Goal: Task Accomplishment & Management: Manage account settings

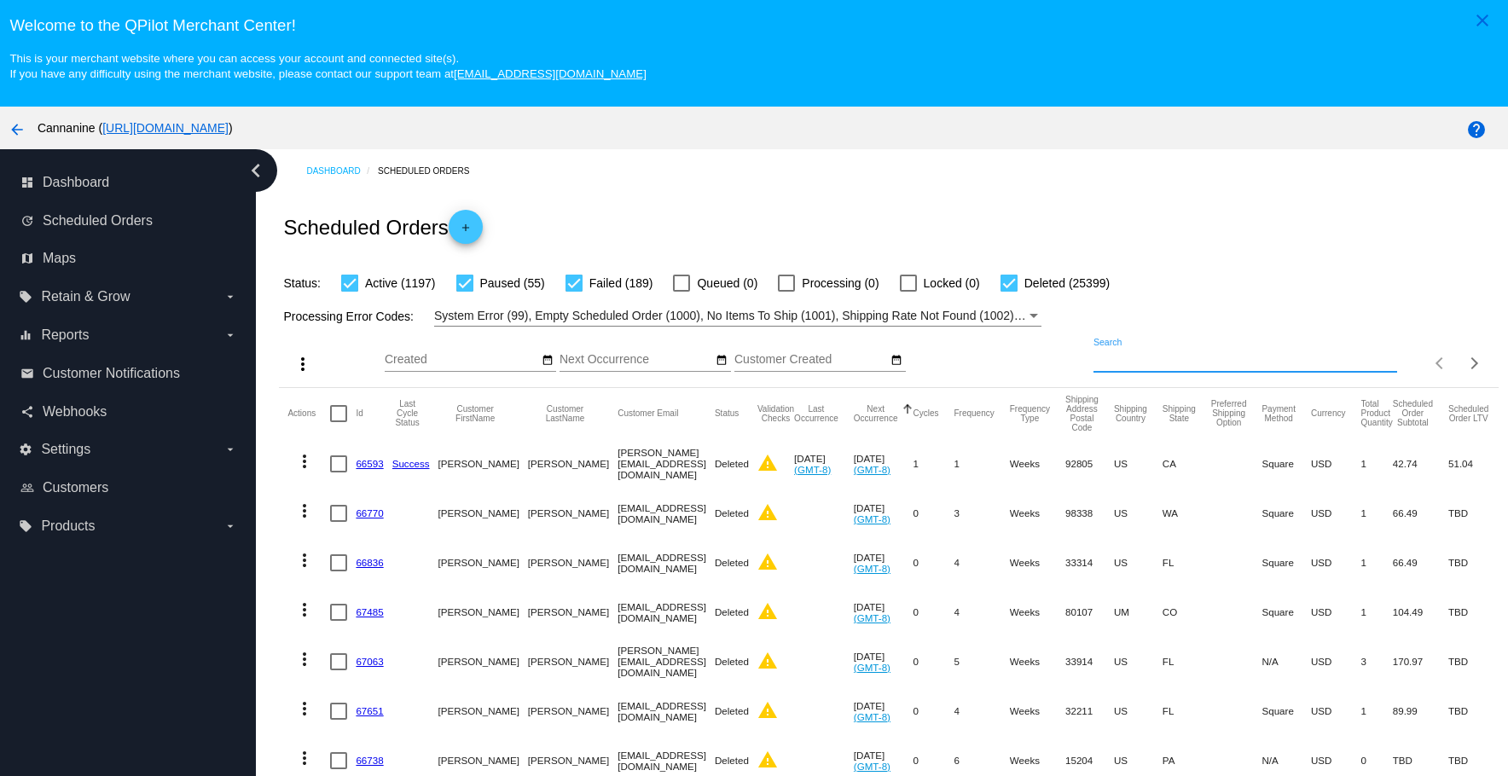
click at [1209, 354] on input "Search" at bounding box center [1245, 360] width 304 height 14
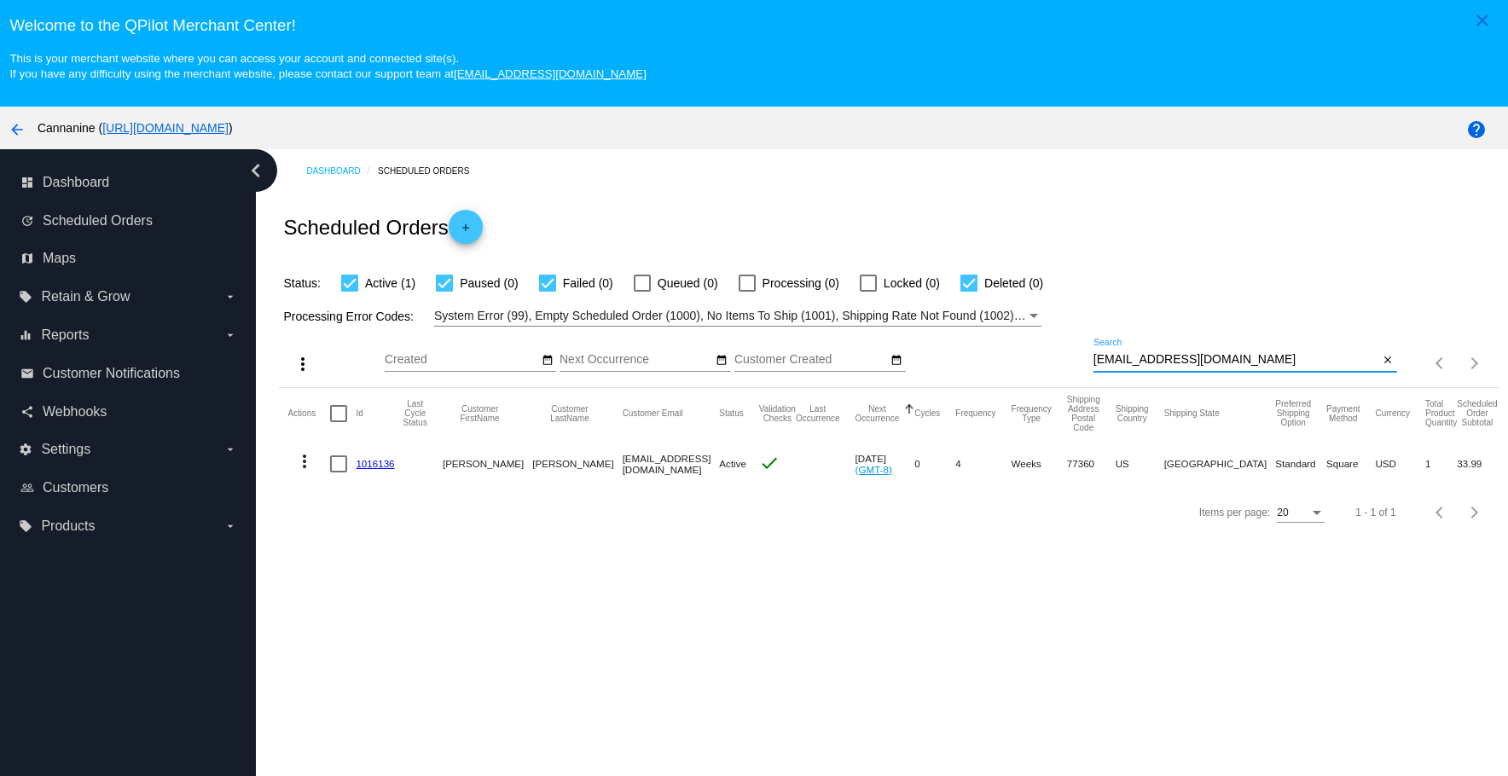
click at [304, 463] on mat-icon "more_vert" at bounding box center [304, 461] width 20 height 20
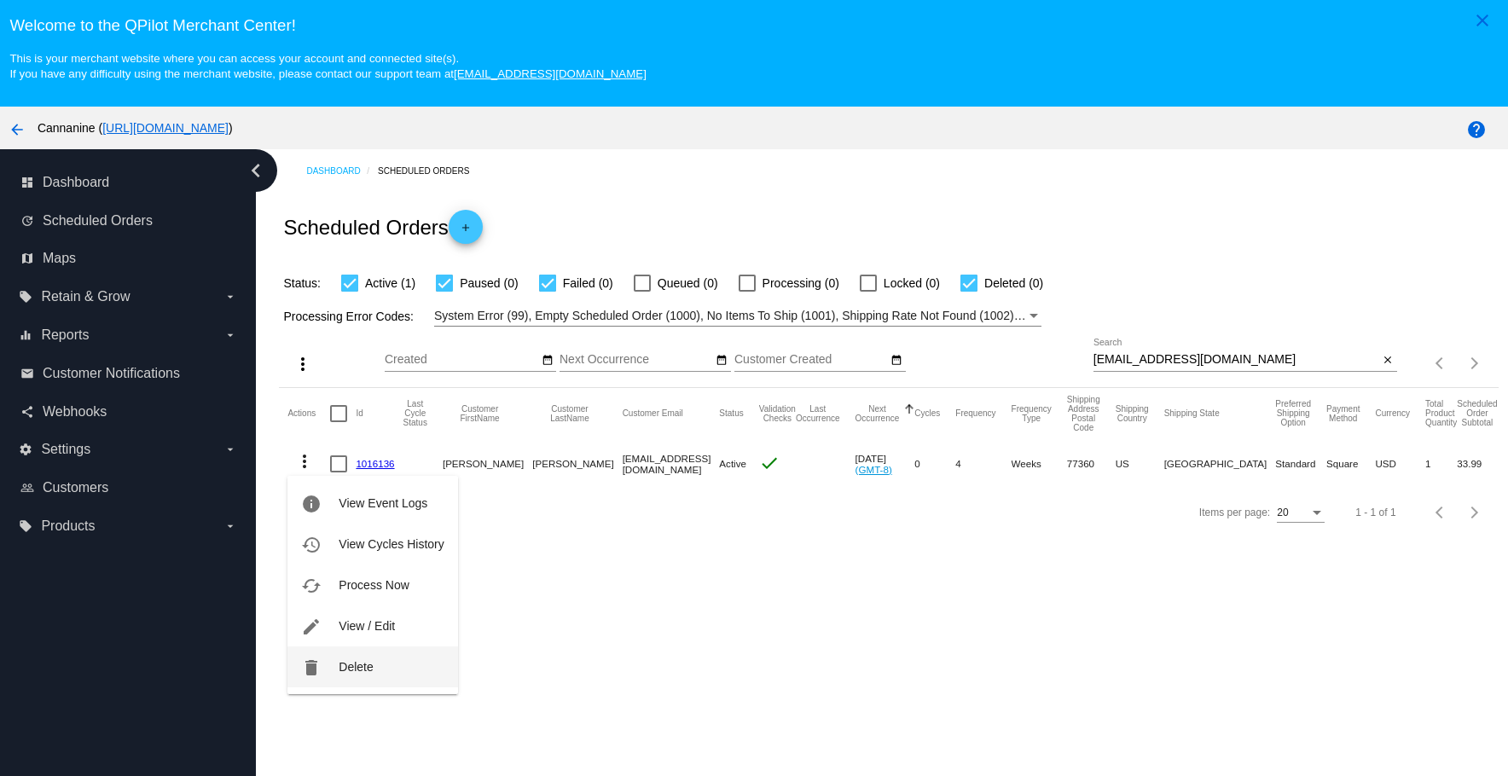
click at [357, 667] on span "Delete" at bounding box center [356, 667] width 34 height 14
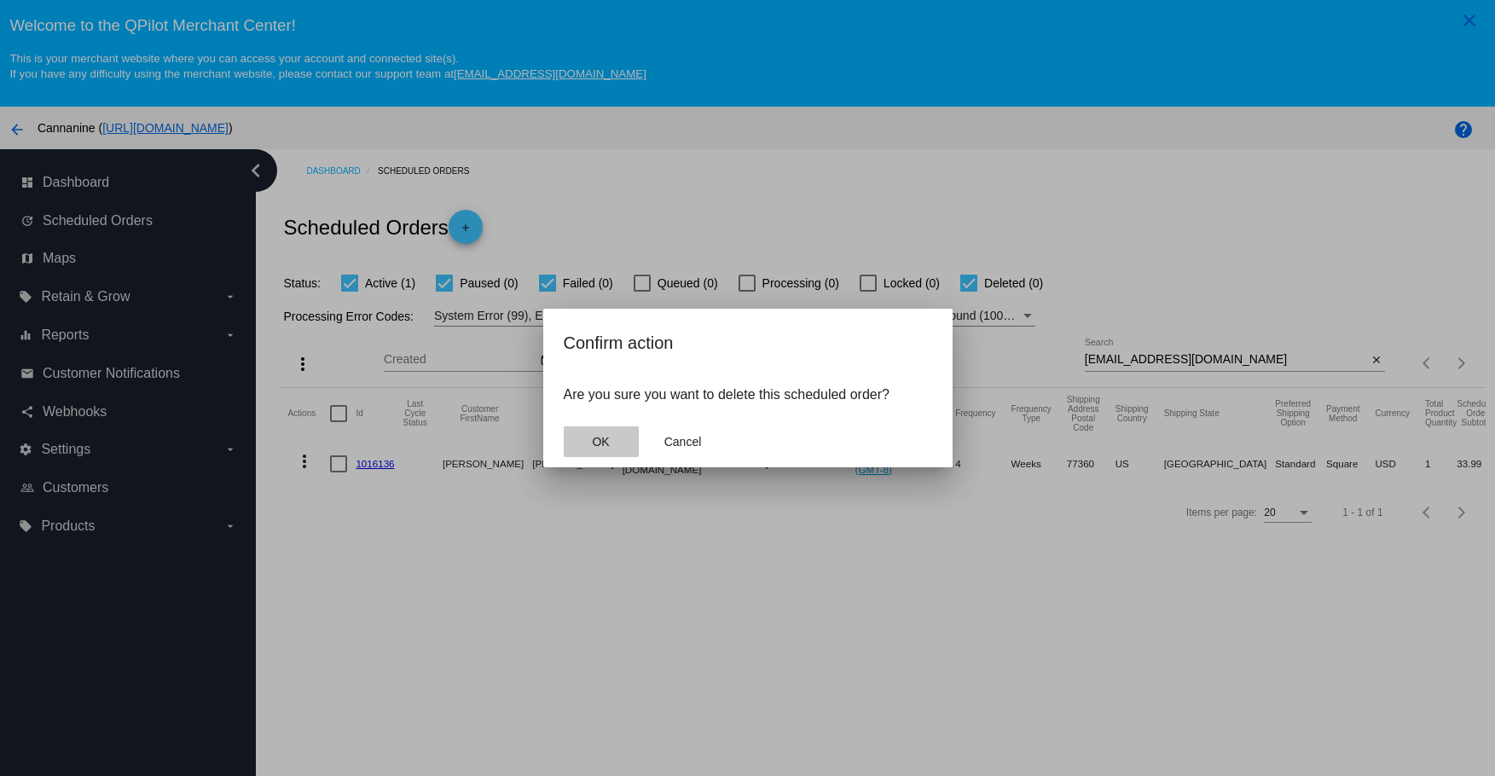
click at [621, 453] on button "OK" at bounding box center [601, 441] width 75 height 31
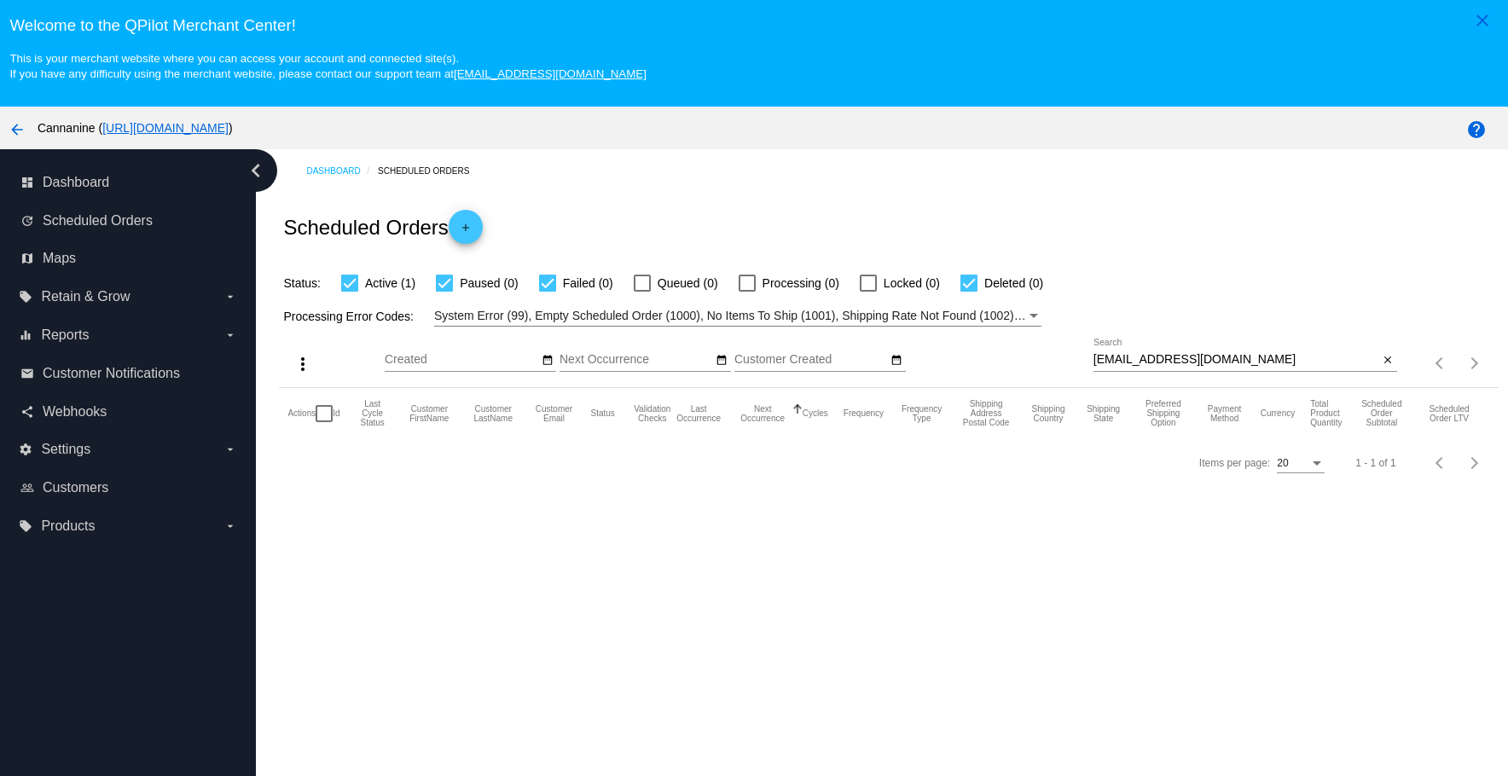
click at [1250, 362] on input "[EMAIL_ADDRESS][DOMAIN_NAME]" at bounding box center [1236, 360] width 286 height 14
type input "[EMAIL_ADDRESS][DOMAIN_NAME]"
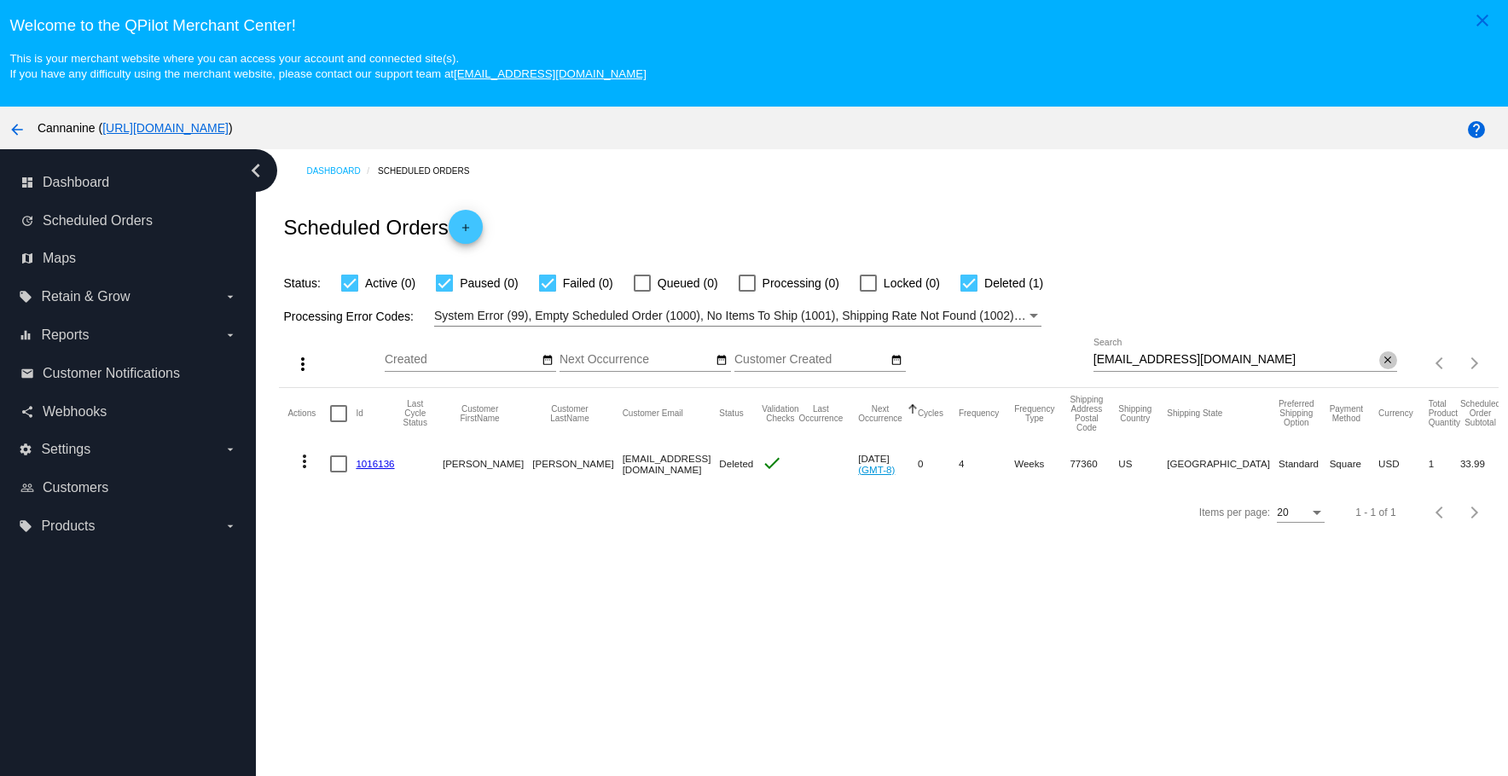
click at [1382, 357] on mat-icon "close" at bounding box center [1388, 361] width 12 height 14
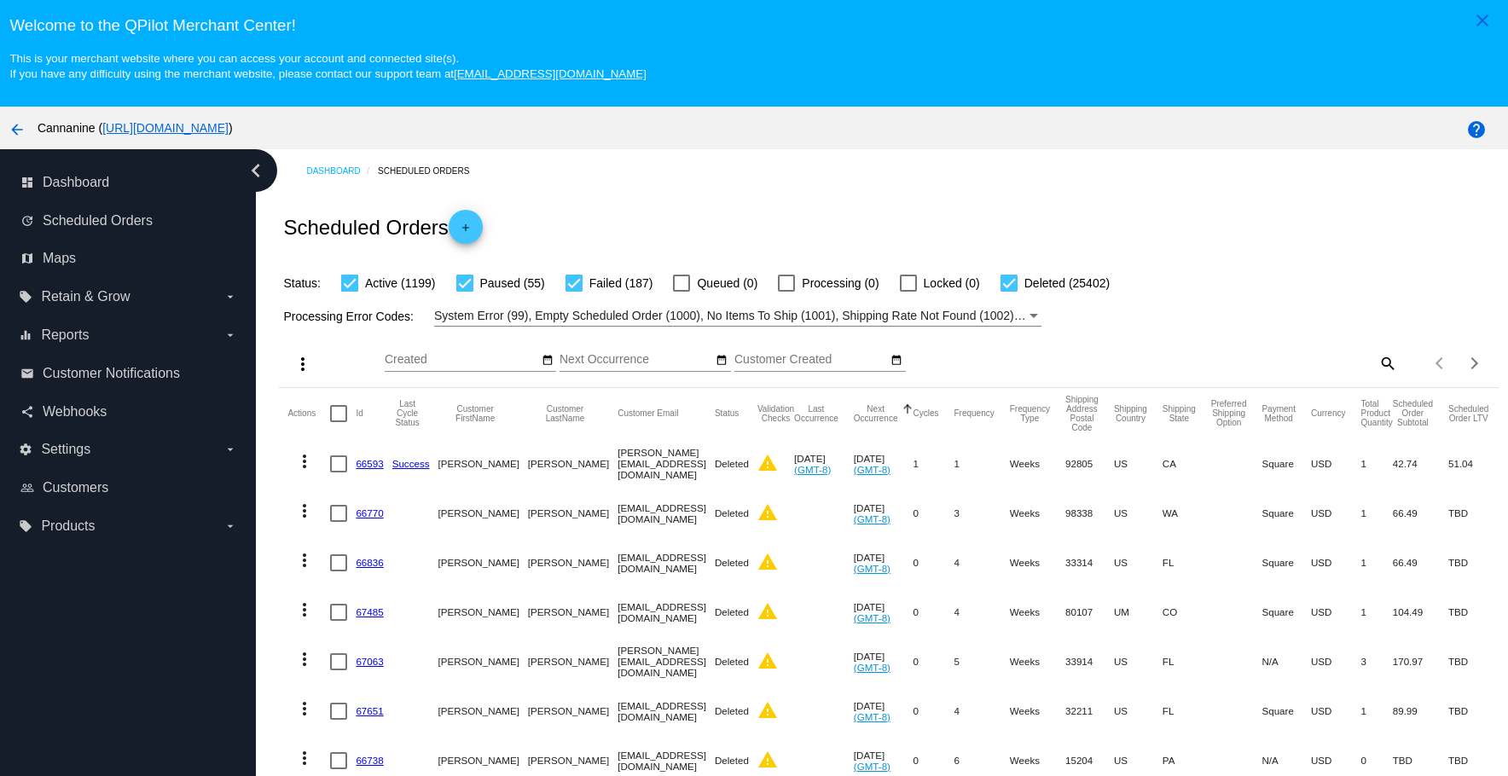
click at [1377, 368] on mat-icon "search" at bounding box center [1387, 363] width 20 height 26
drag, startPoint x: 1253, startPoint y: 368, endPoint x: 1245, endPoint y: 363, distance: 8.8
click at [1249, 368] on div "Search" at bounding box center [1245, 355] width 304 height 33
click at [1243, 362] on input "Search" at bounding box center [1245, 360] width 304 height 14
paste input "[EMAIL_ADDRESS][DOMAIN_NAME]"
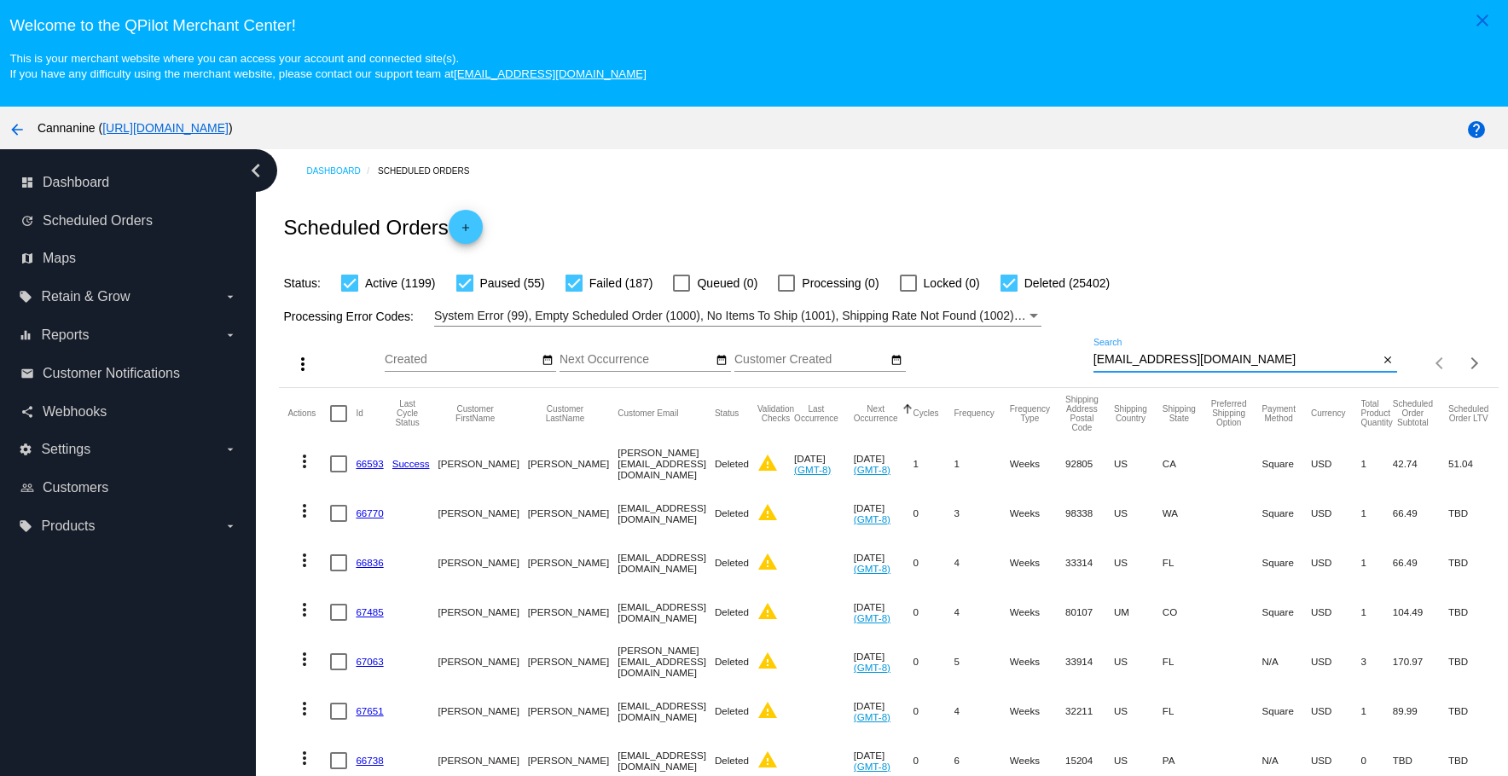
type input "[EMAIL_ADDRESS][DOMAIN_NAME]"
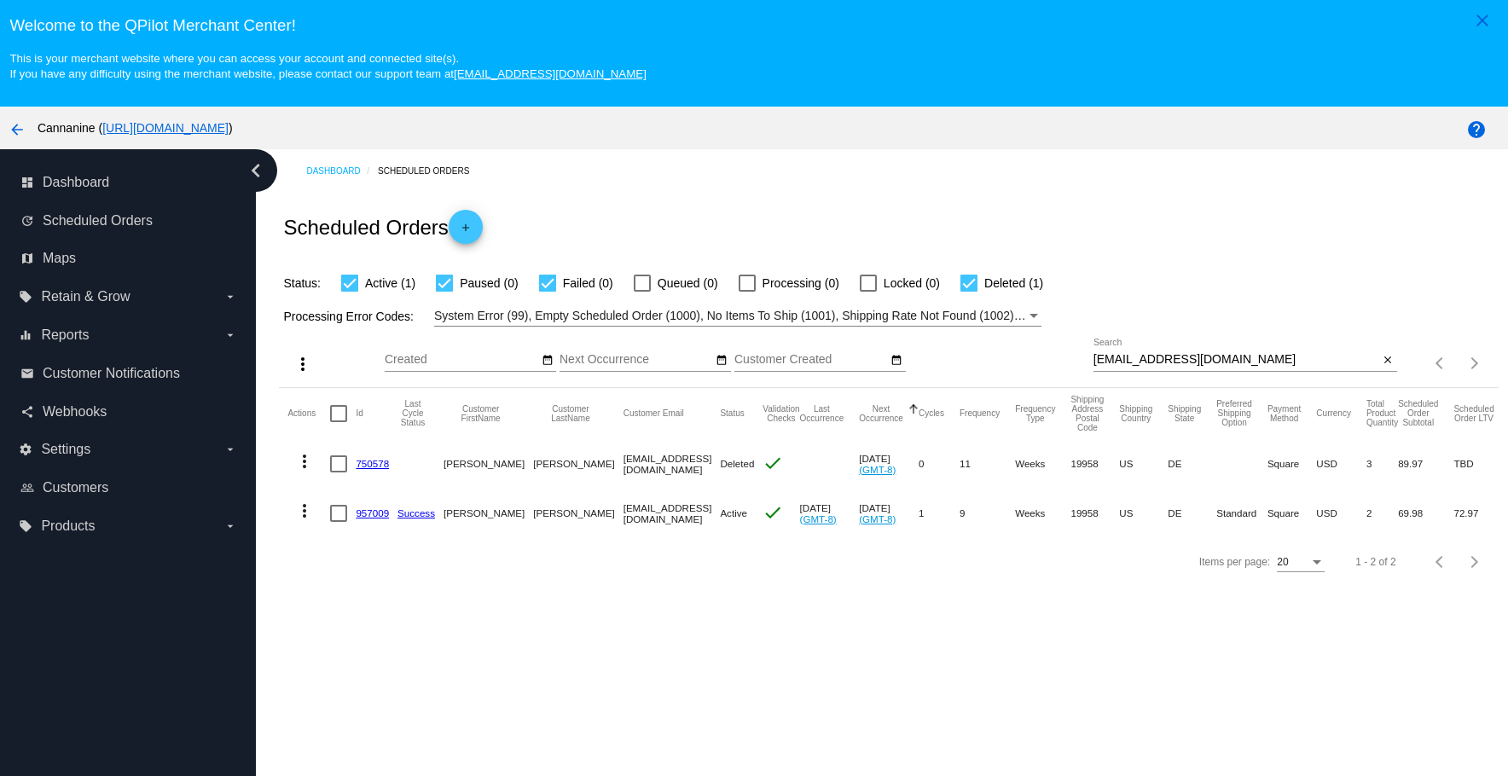
click at [375, 513] on link "957009" at bounding box center [372, 512] width 33 height 11
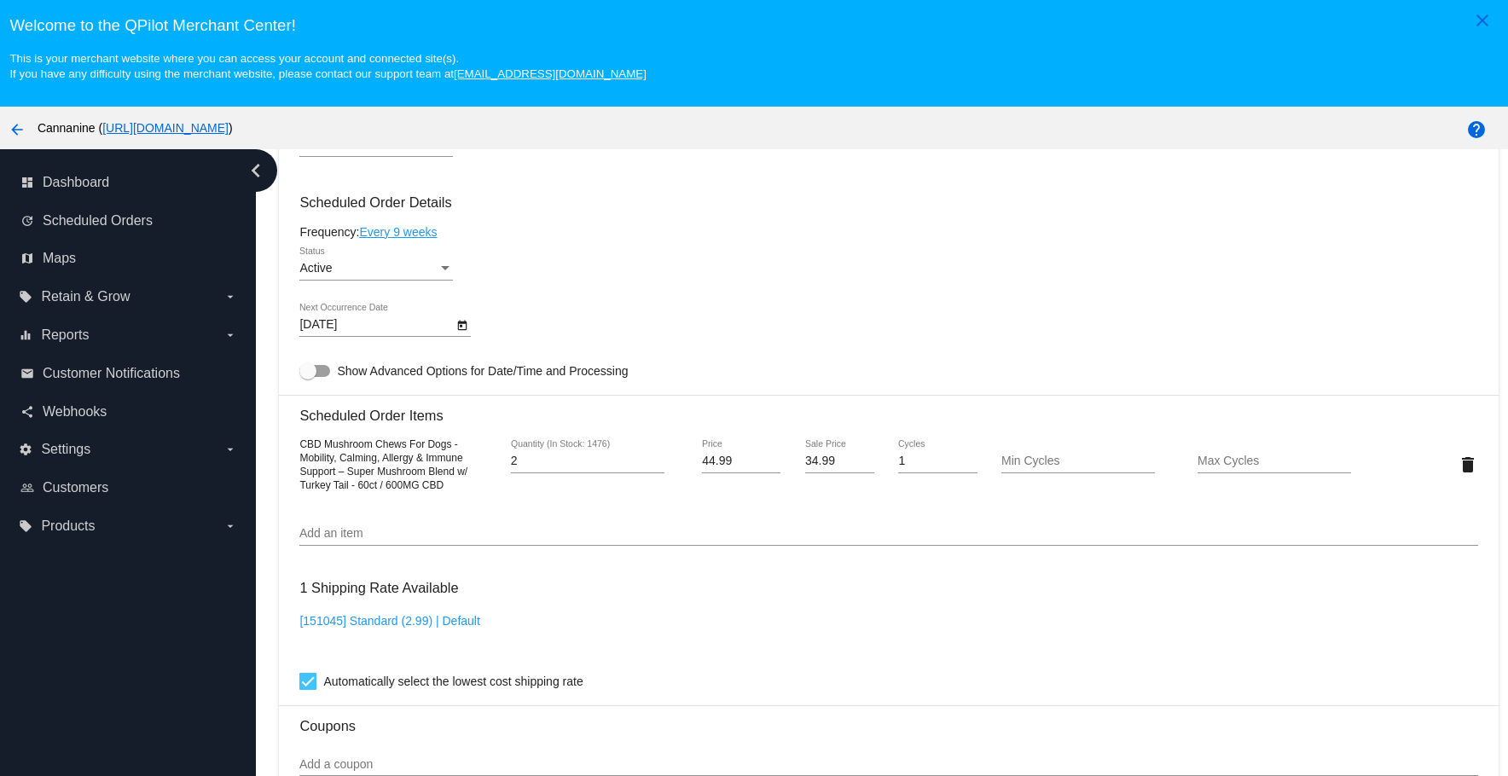
scroll to position [938, 0]
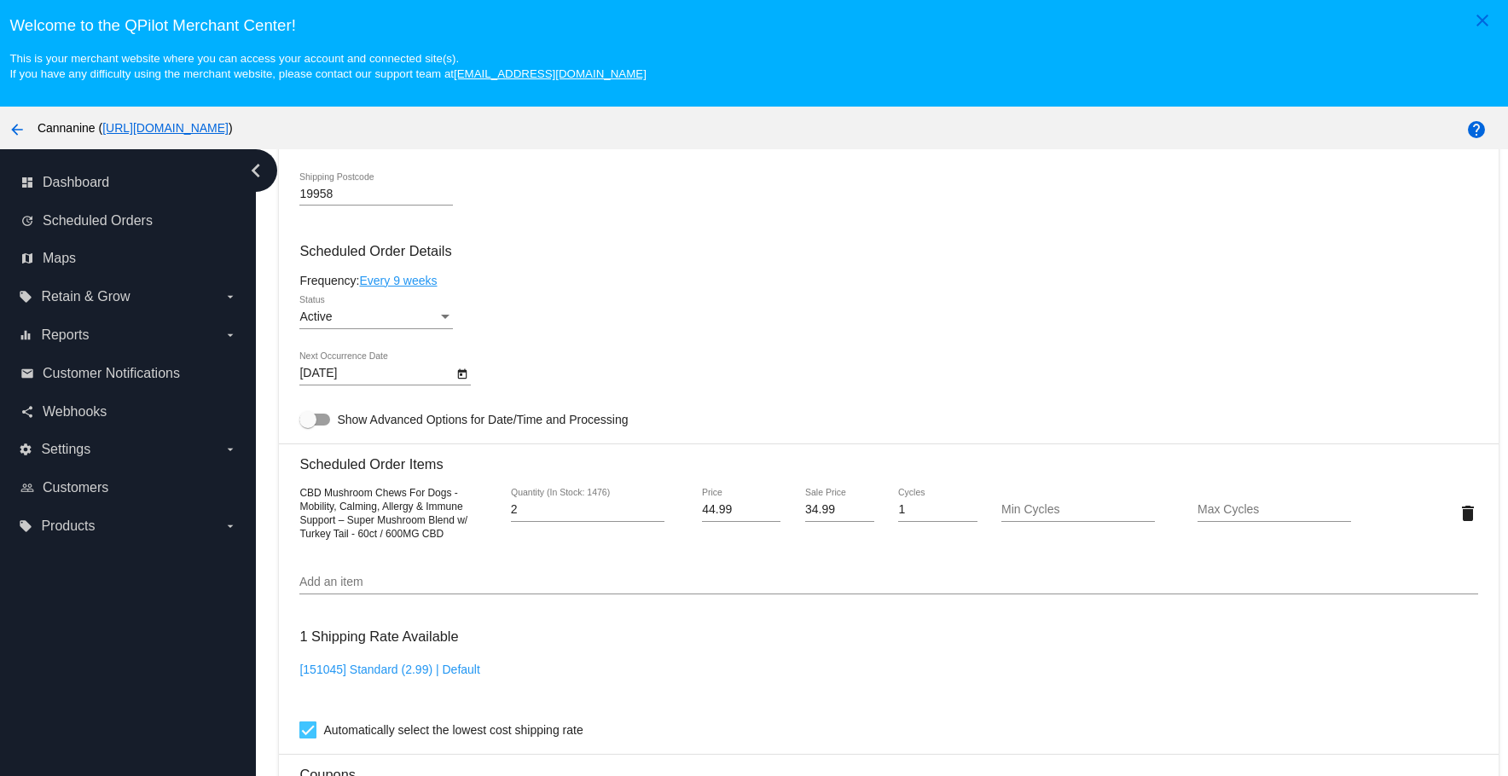
click at [468, 374] on button "Open calendar" at bounding box center [462, 373] width 18 height 18
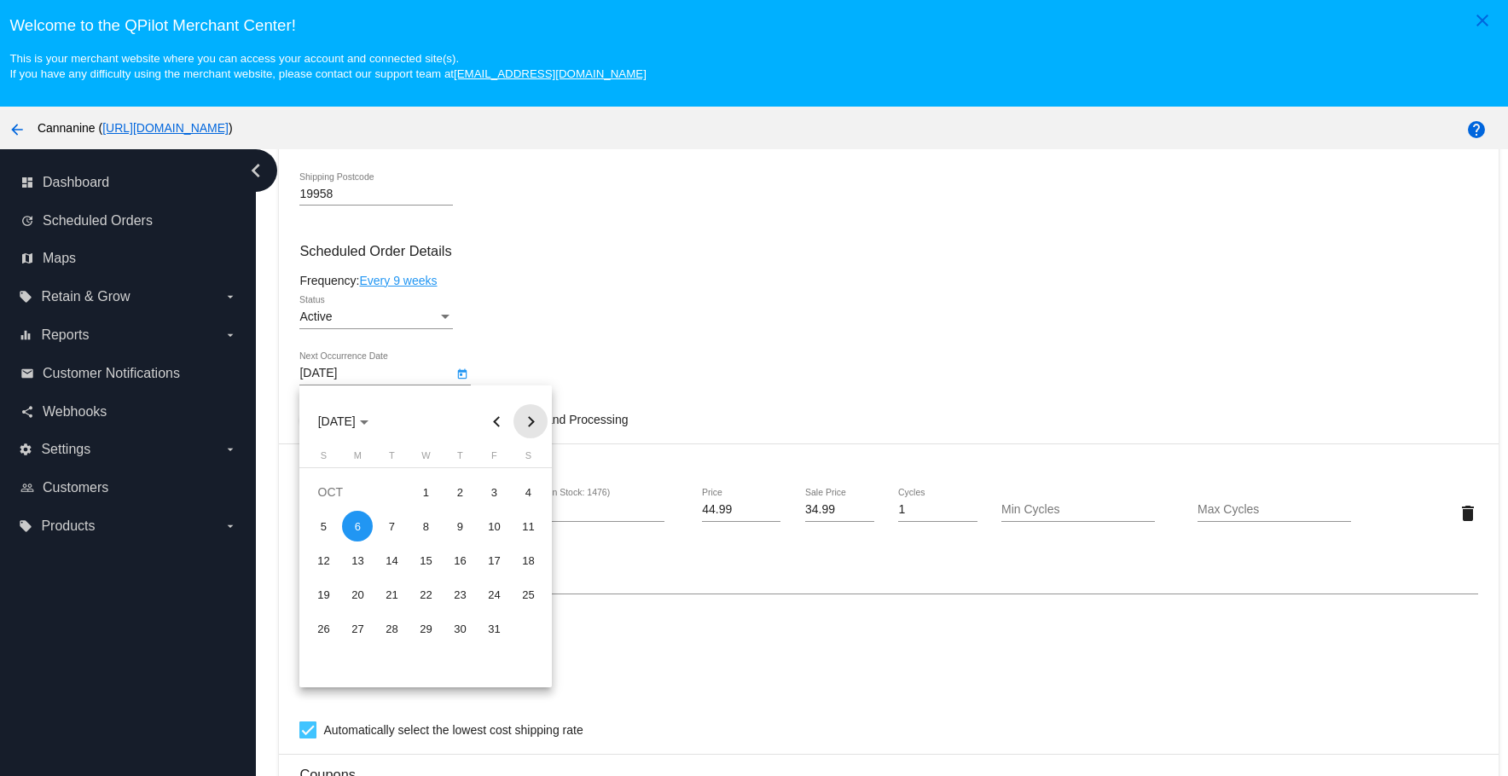
click at [529, 421] on button "Next month" at bounding box center [530, 421] width 34 height 34
click at [390, 531] on div "4" at bounding box center [391, 526] width 31 height 31
type input "[DATE]"
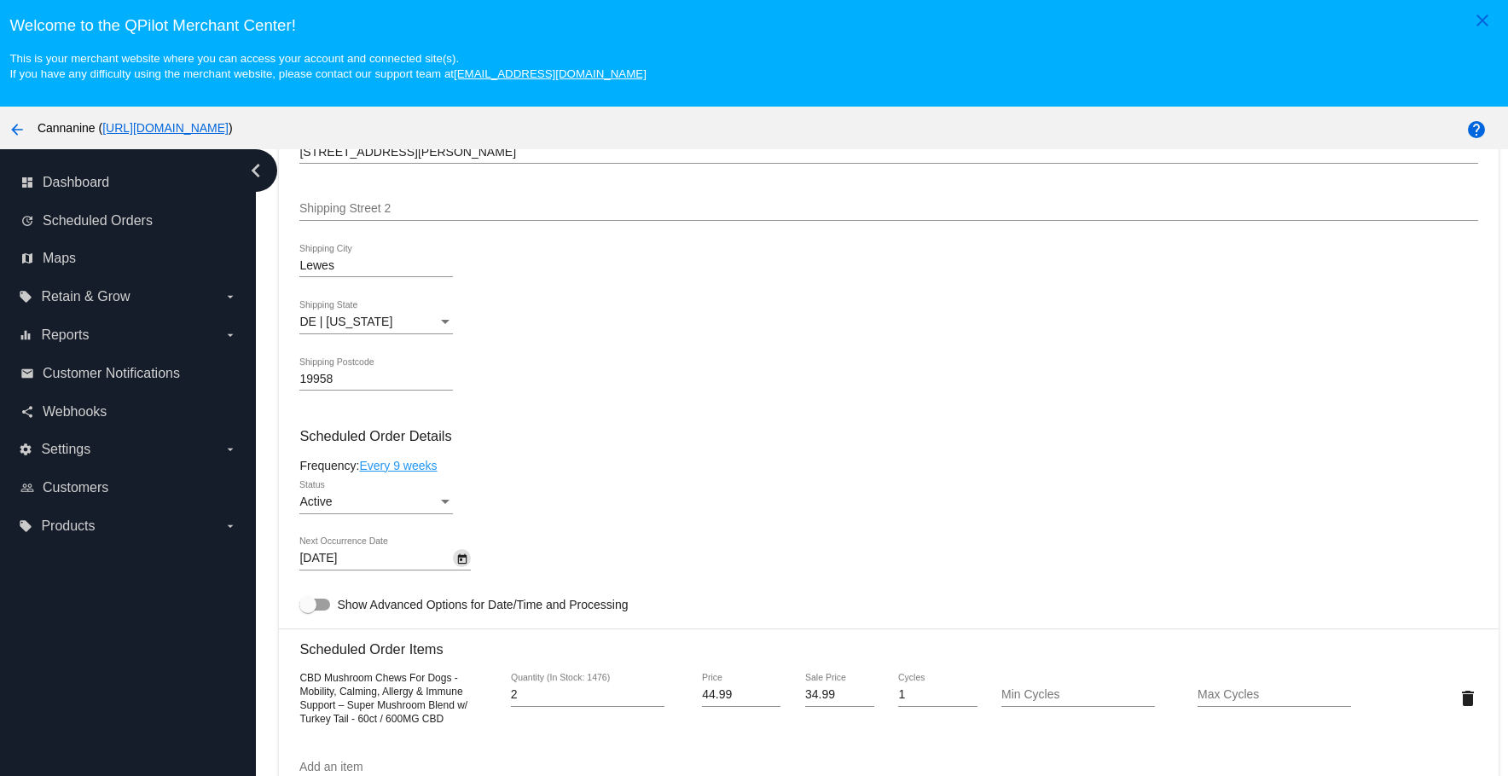
scroll to position [745, 0]
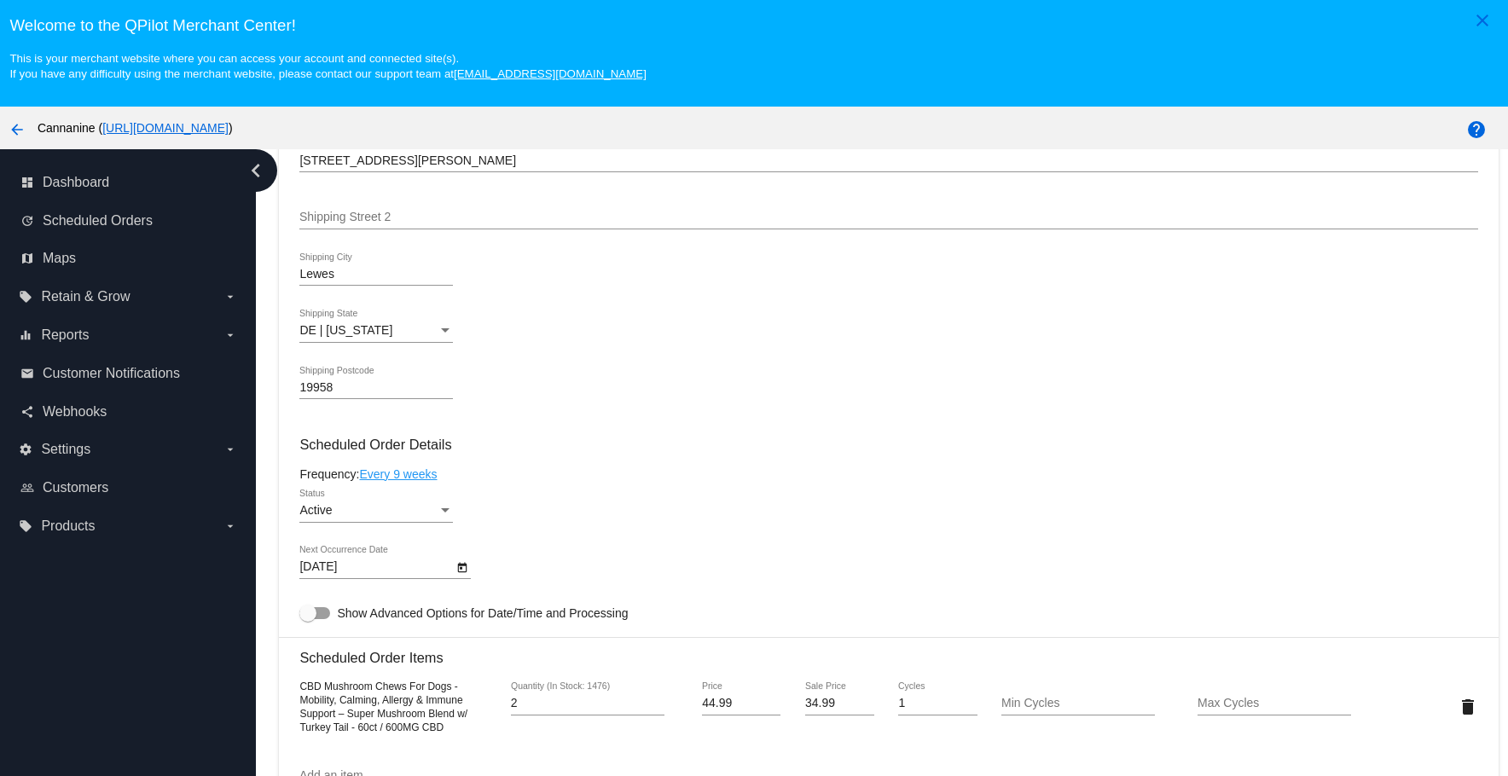
click at [397, 474] on link "Every 9 weeks" at bounding box center [398, 474] width 78 height 14
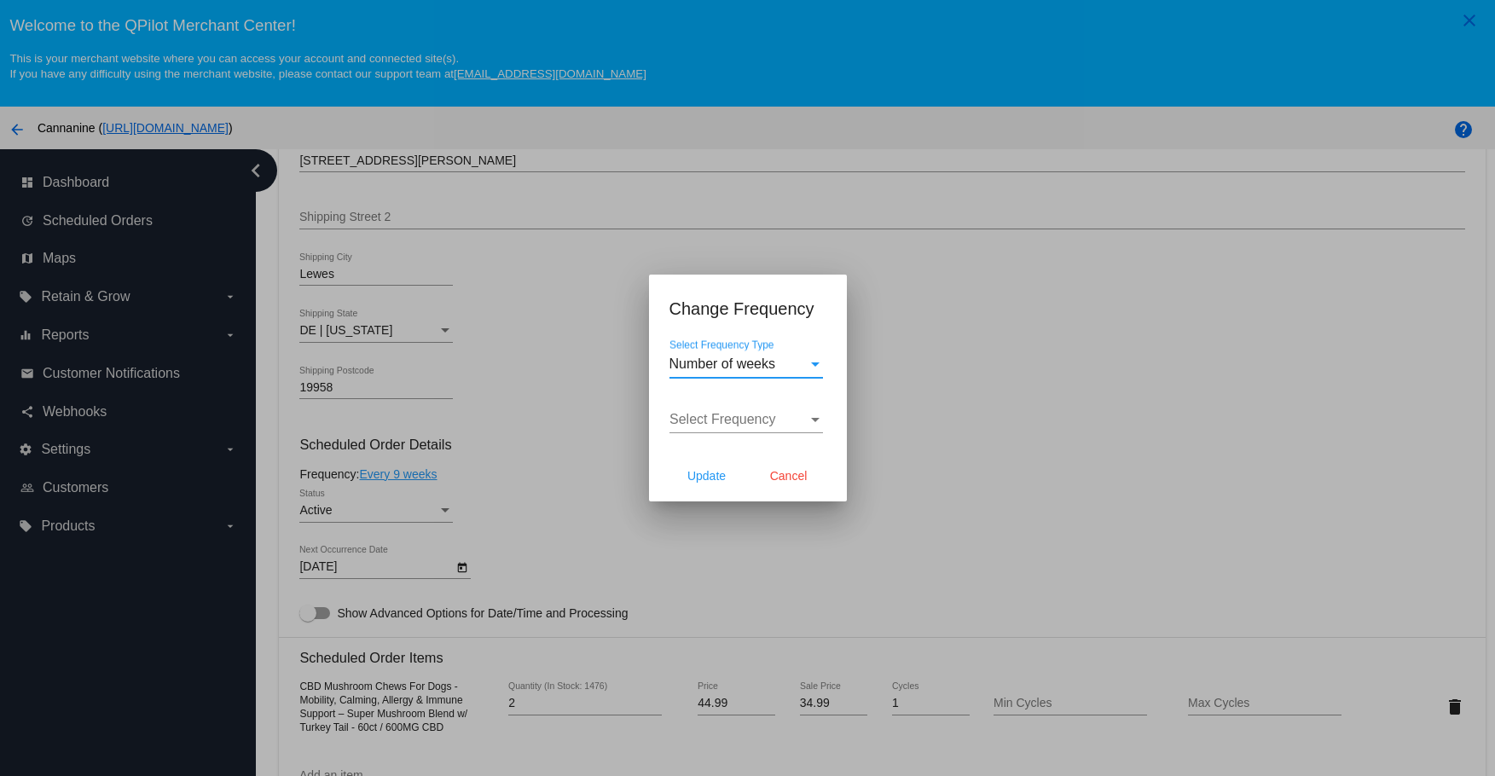
click at [716, 366] on span "Number of weeks" at bounding box center [723, 364] width 107 height 14
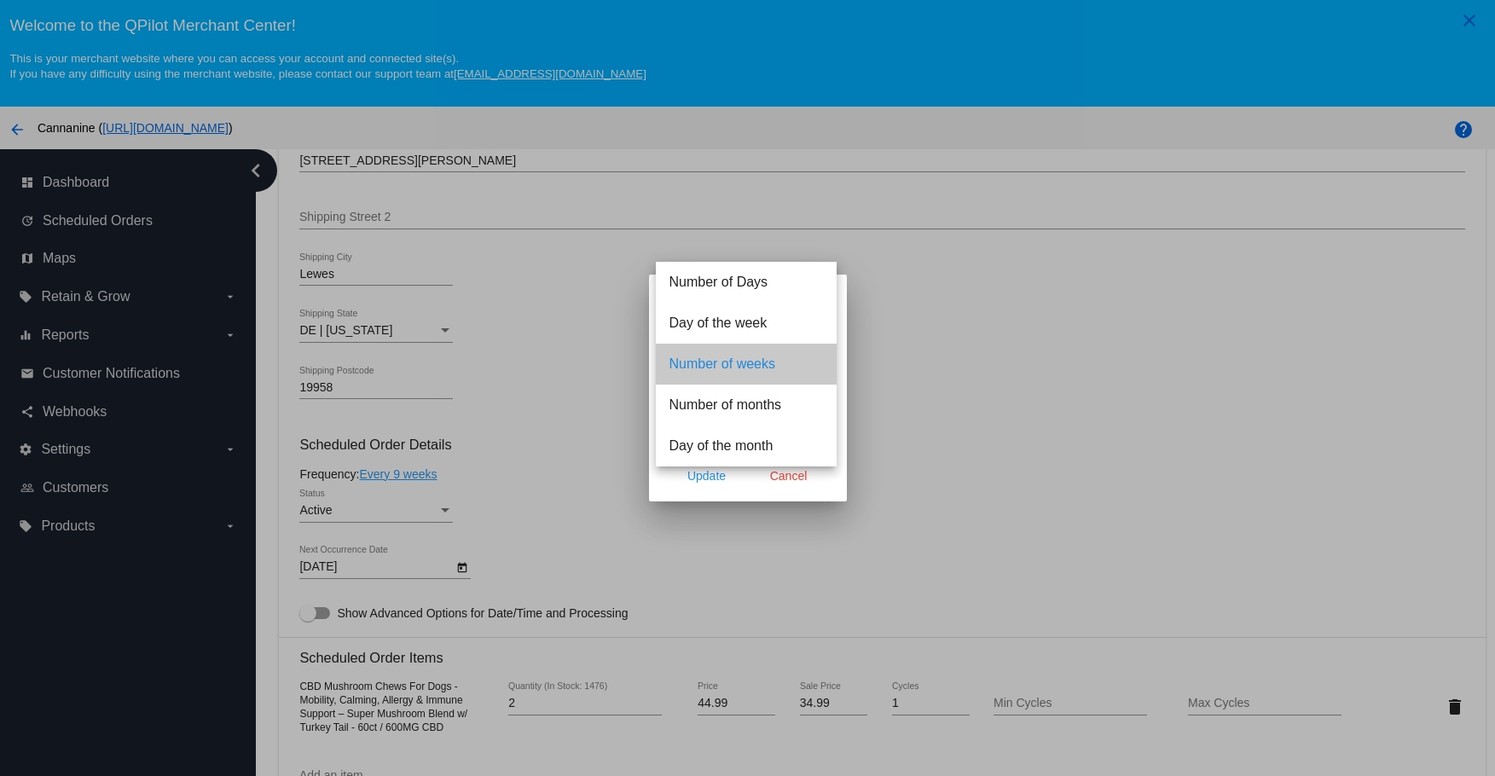
click at [744, 369] on span "Number of weeks" at bounding box center [747, 364] width 154 height 41
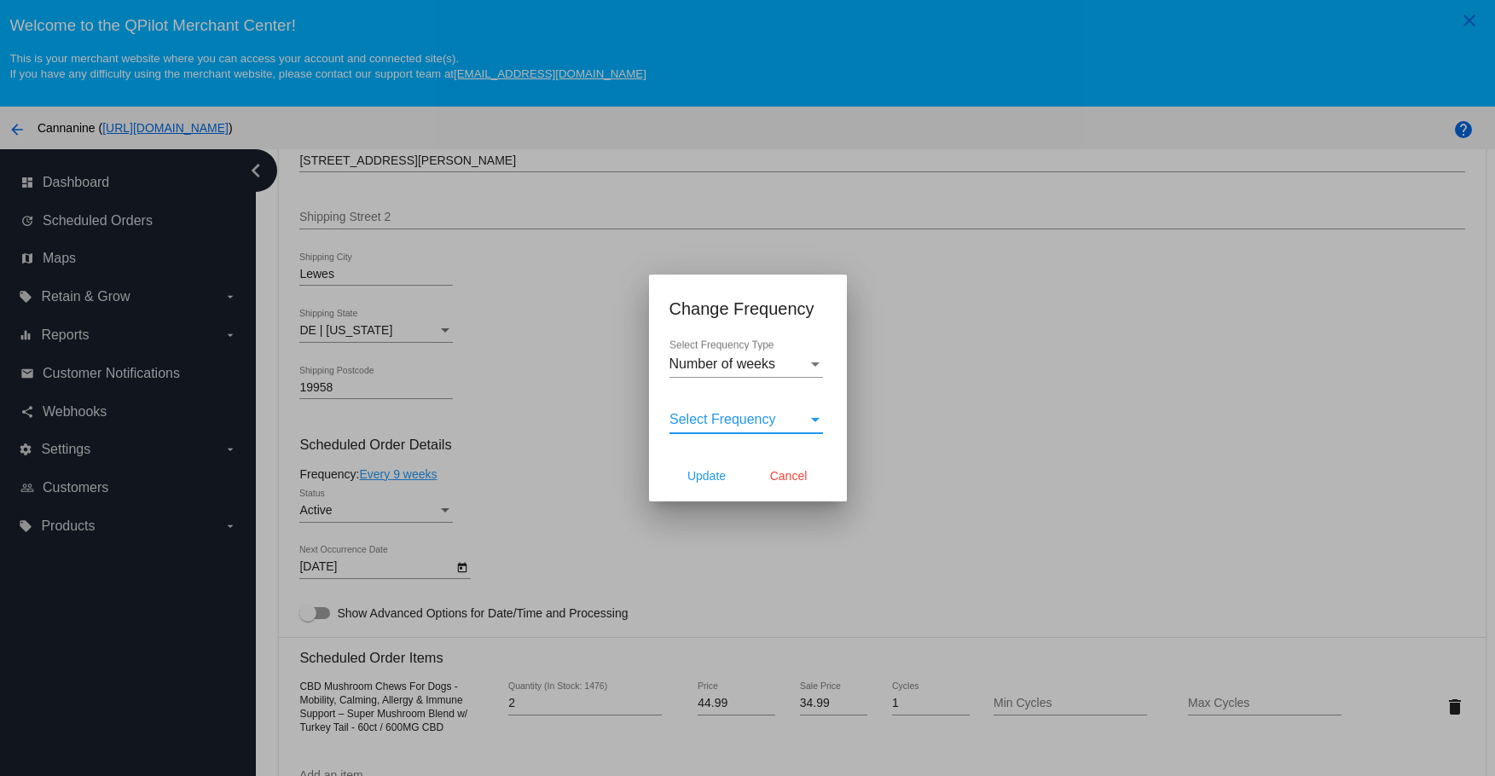
click at [758, 412] on span "Select Frequency" at bounding box center [723, 419] width 107 height 14
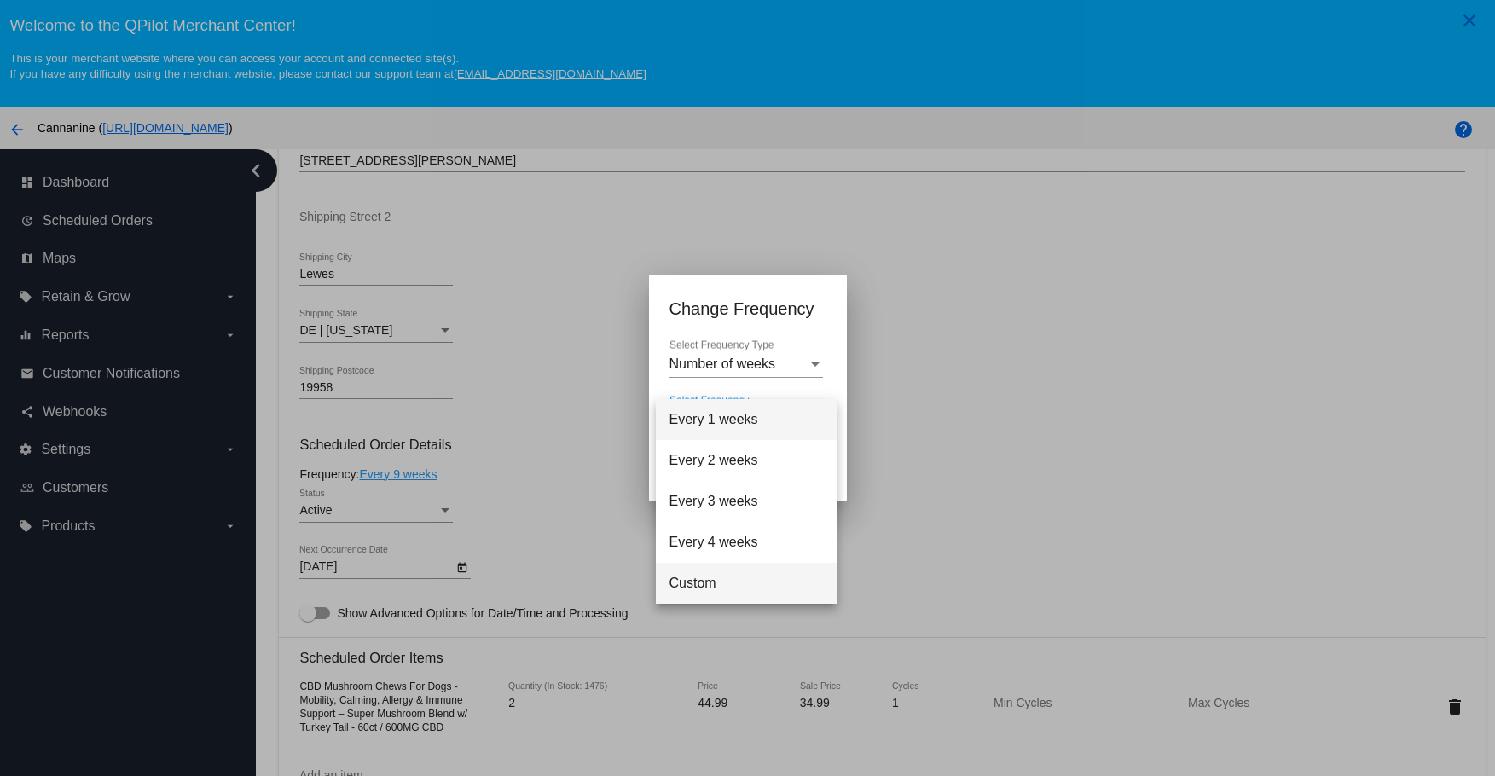
click at [693, 584] on span "Custom" at bounding box center [747, 583] width 154 height 41
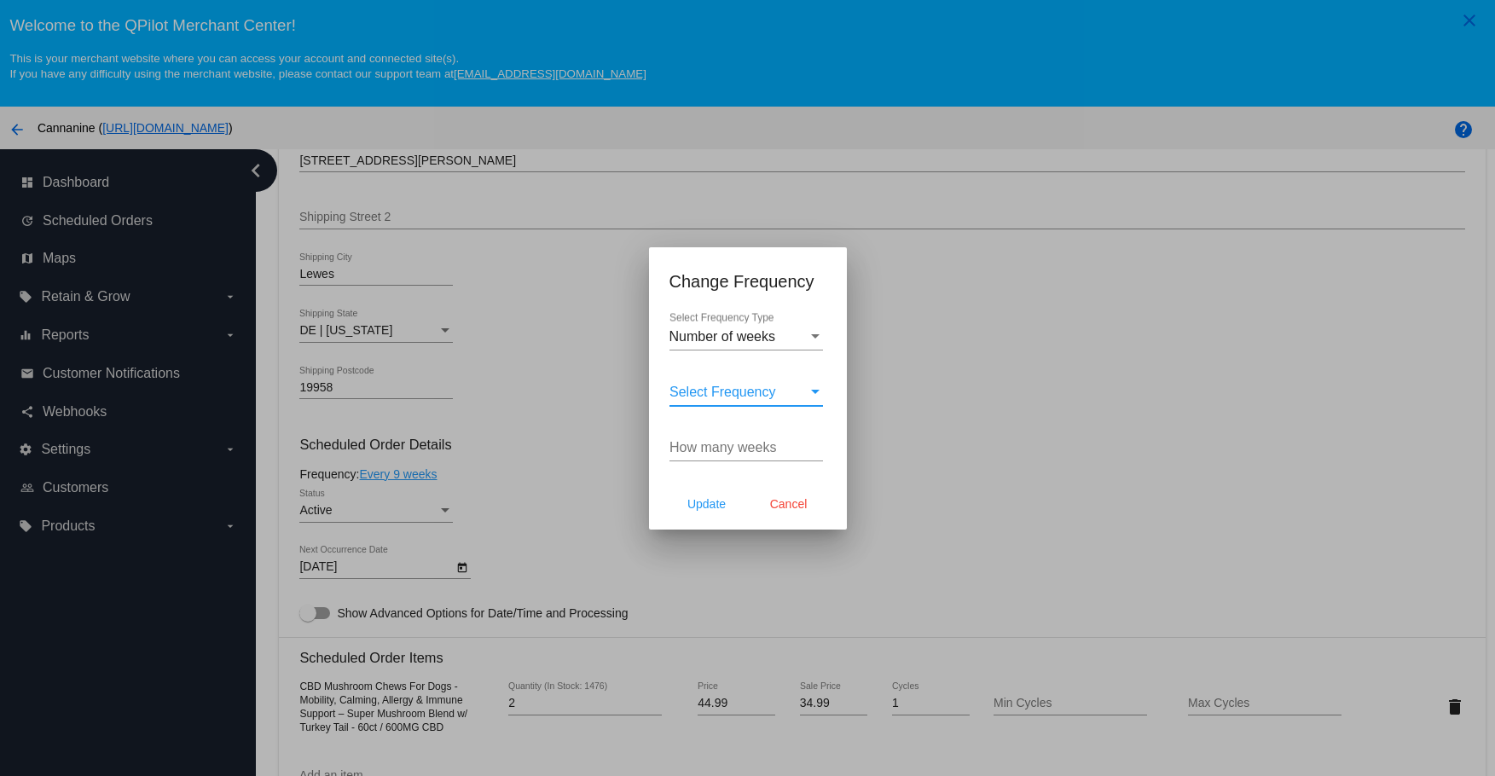
click at [720, 397] on span "Select Frequency" at bounding box center [723, 392] width 107 height 14
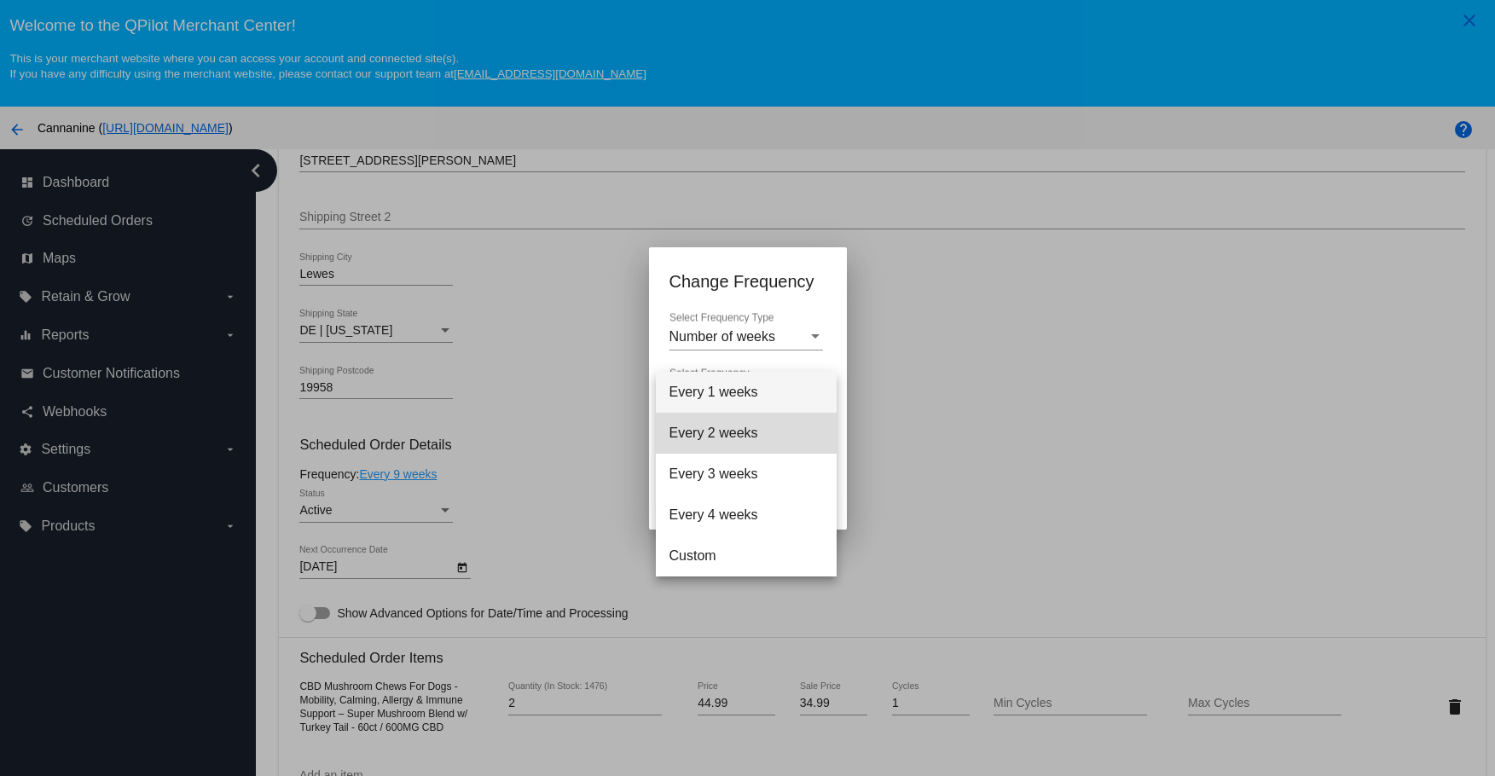
click at [705, 450] on span "Every 2 weeks" at bounding box center [747, 433] width 154 height 41
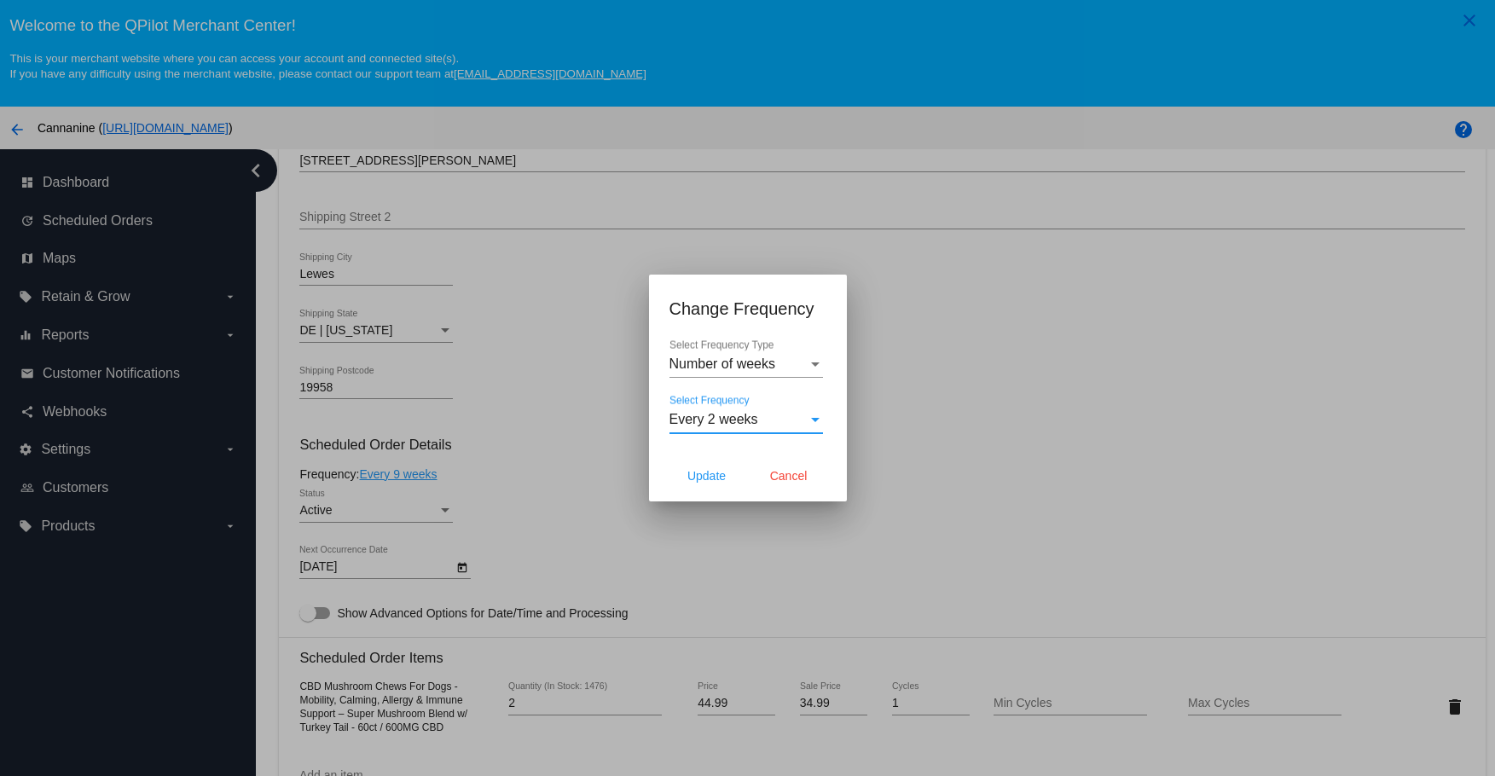
click at [745, 423] on span "Every 2 weeks" at bounding box center [714, 419] width 89 height 14
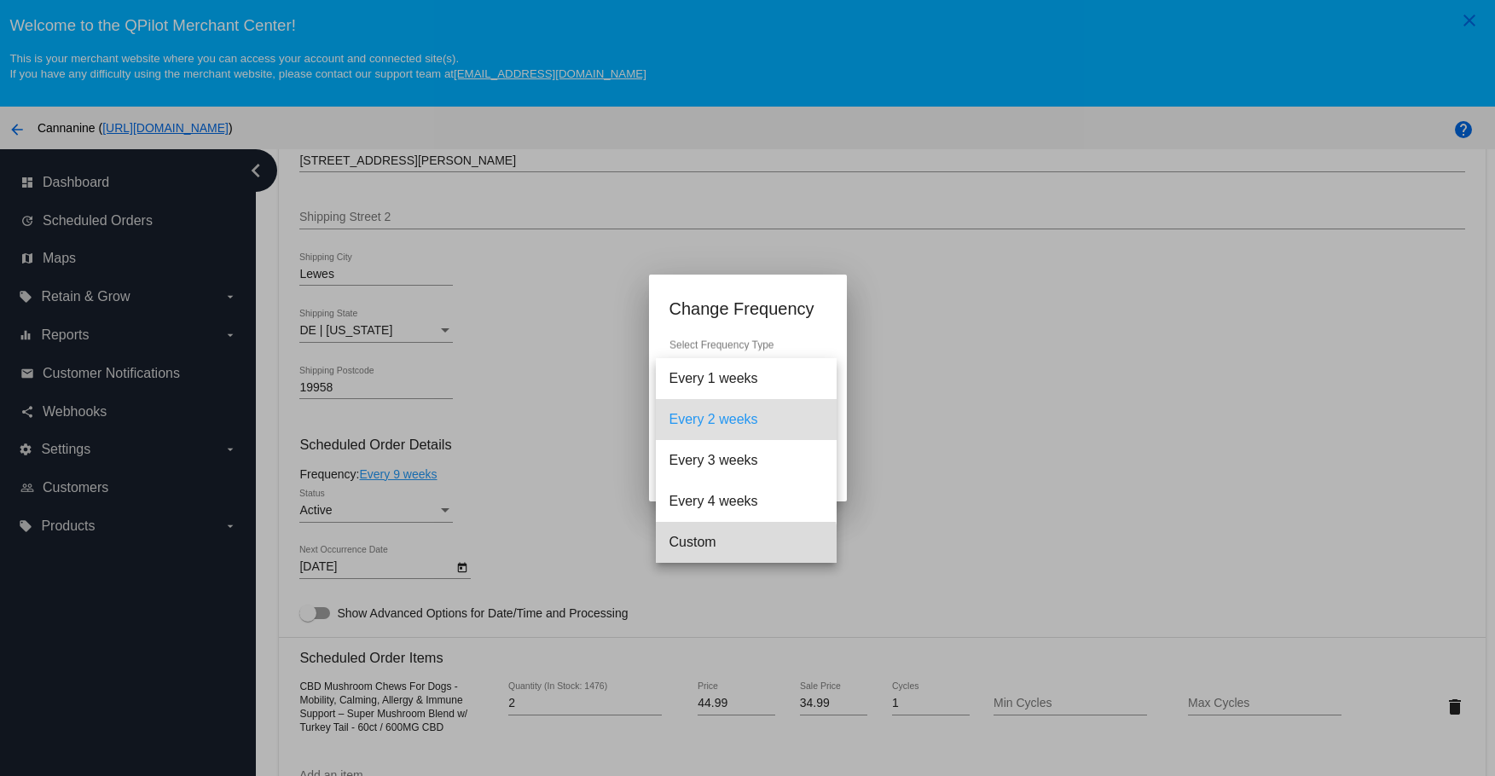
click at [712, 551] on span "Custom" at bounding box center [747, 542] width 154 height 41
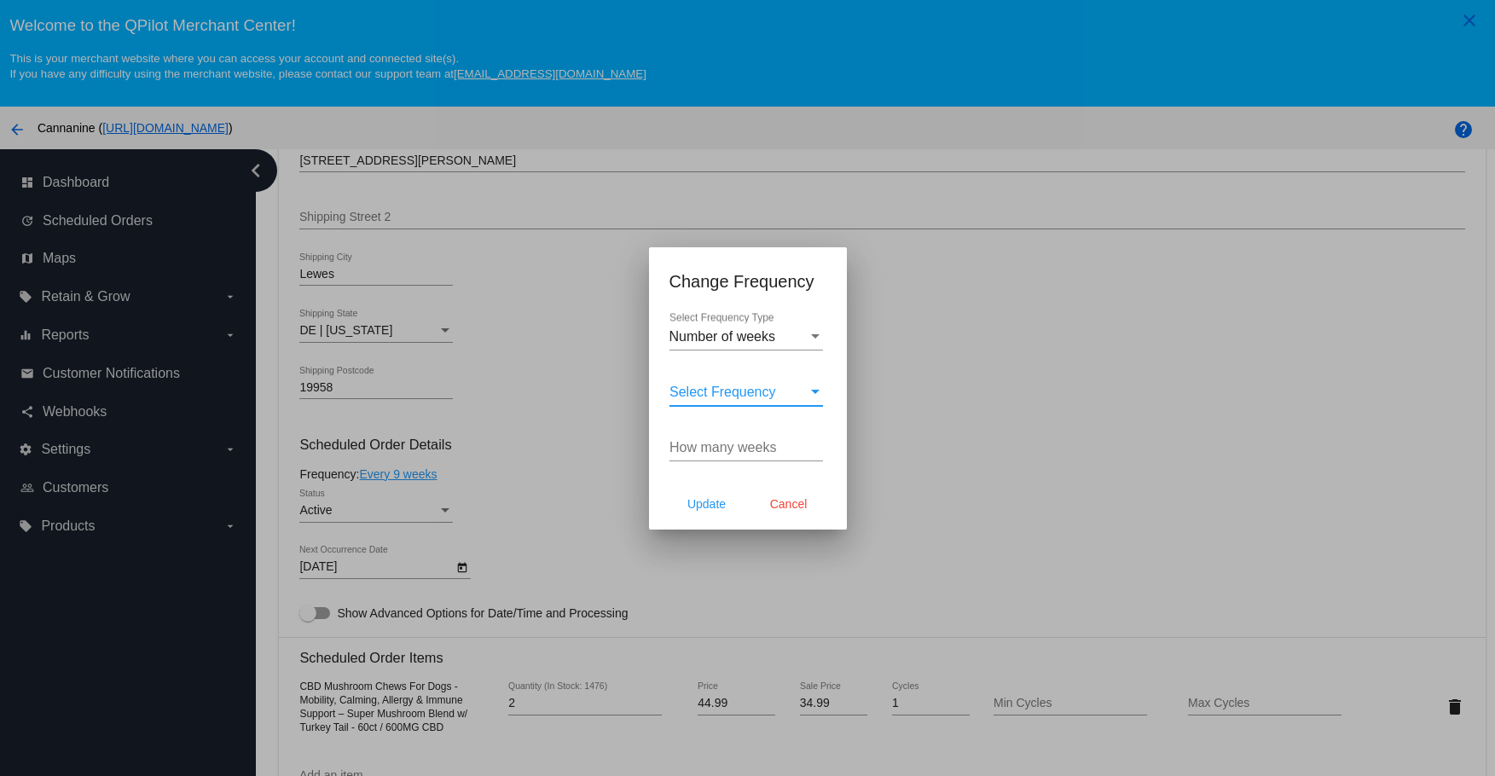
click at [707, 444] on input "How many weeks" at bounding box center [747, 447] width 154 height 15
type input "6"
click at [700, 503] on span "Update" at bounding box center [706, 504] width 38 height 14
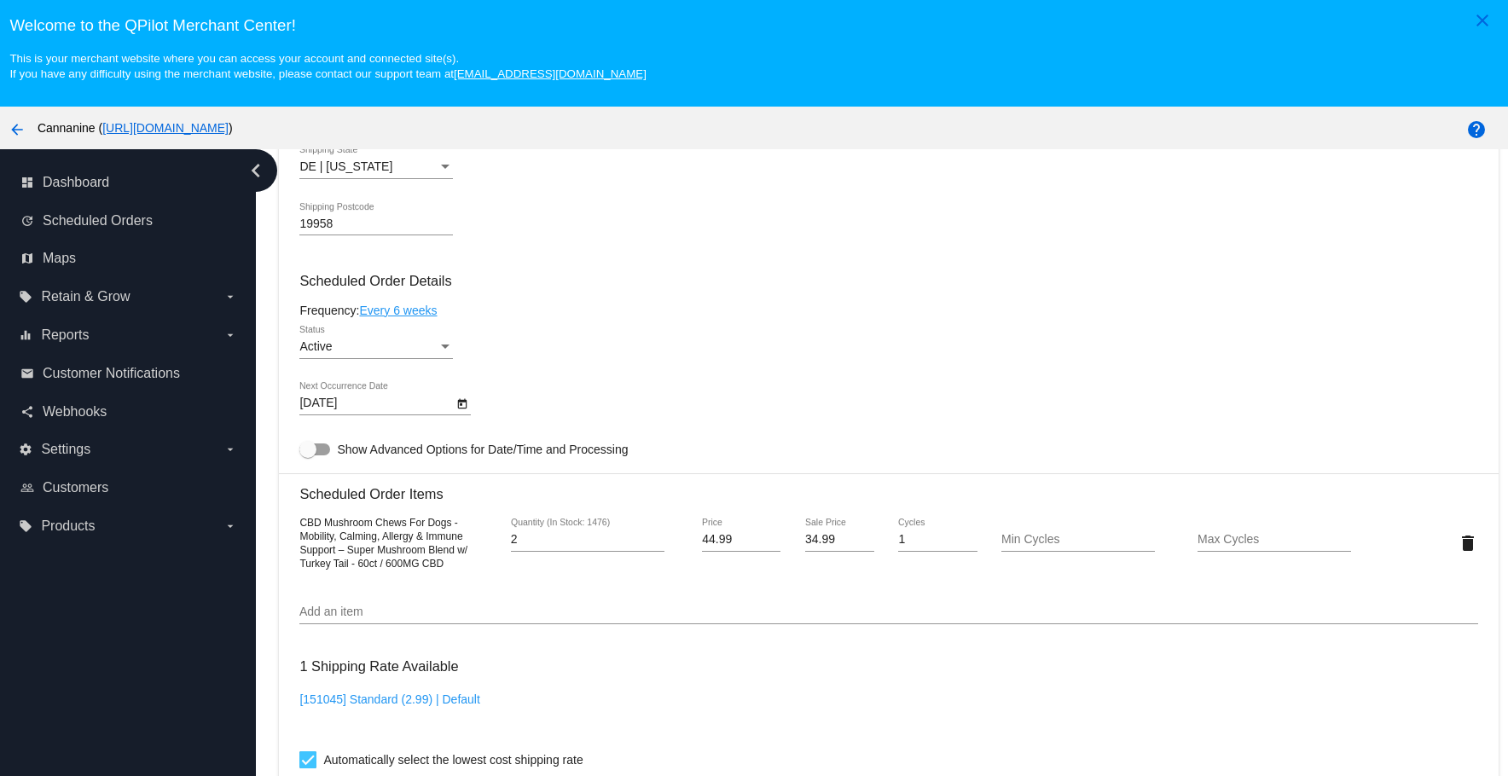
type input "[DATE]"
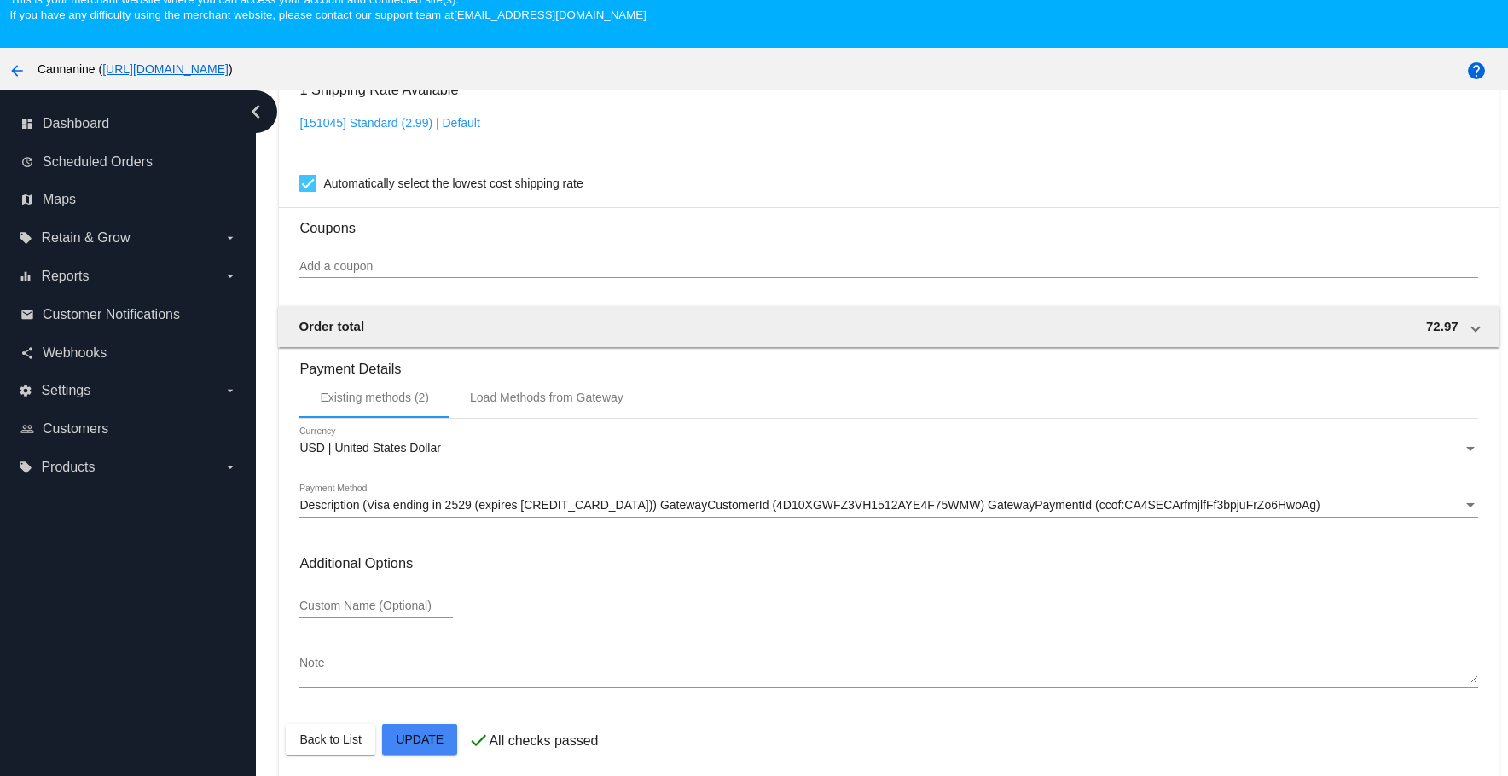
scroll to position [107, 0]
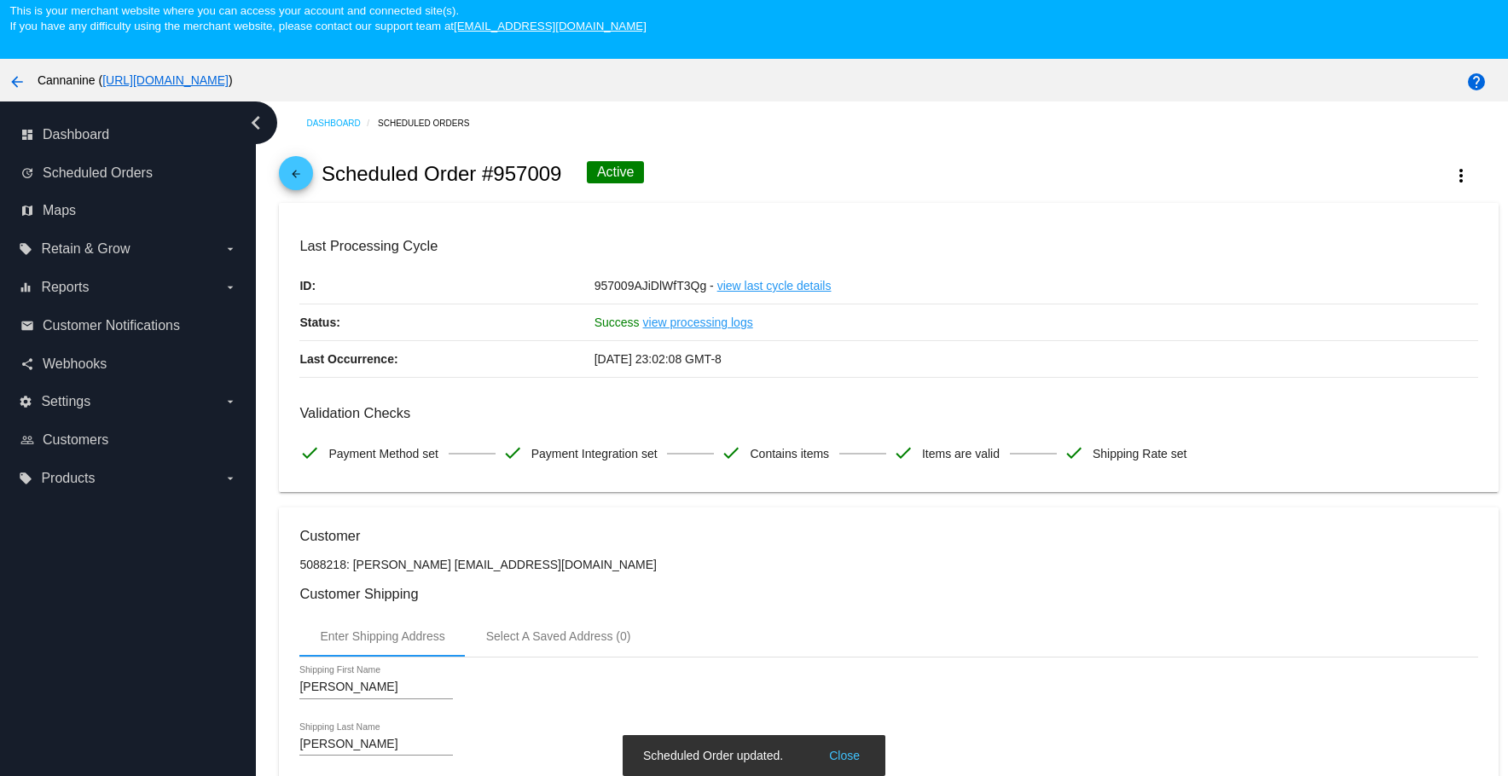
scroll to position [0, 0]
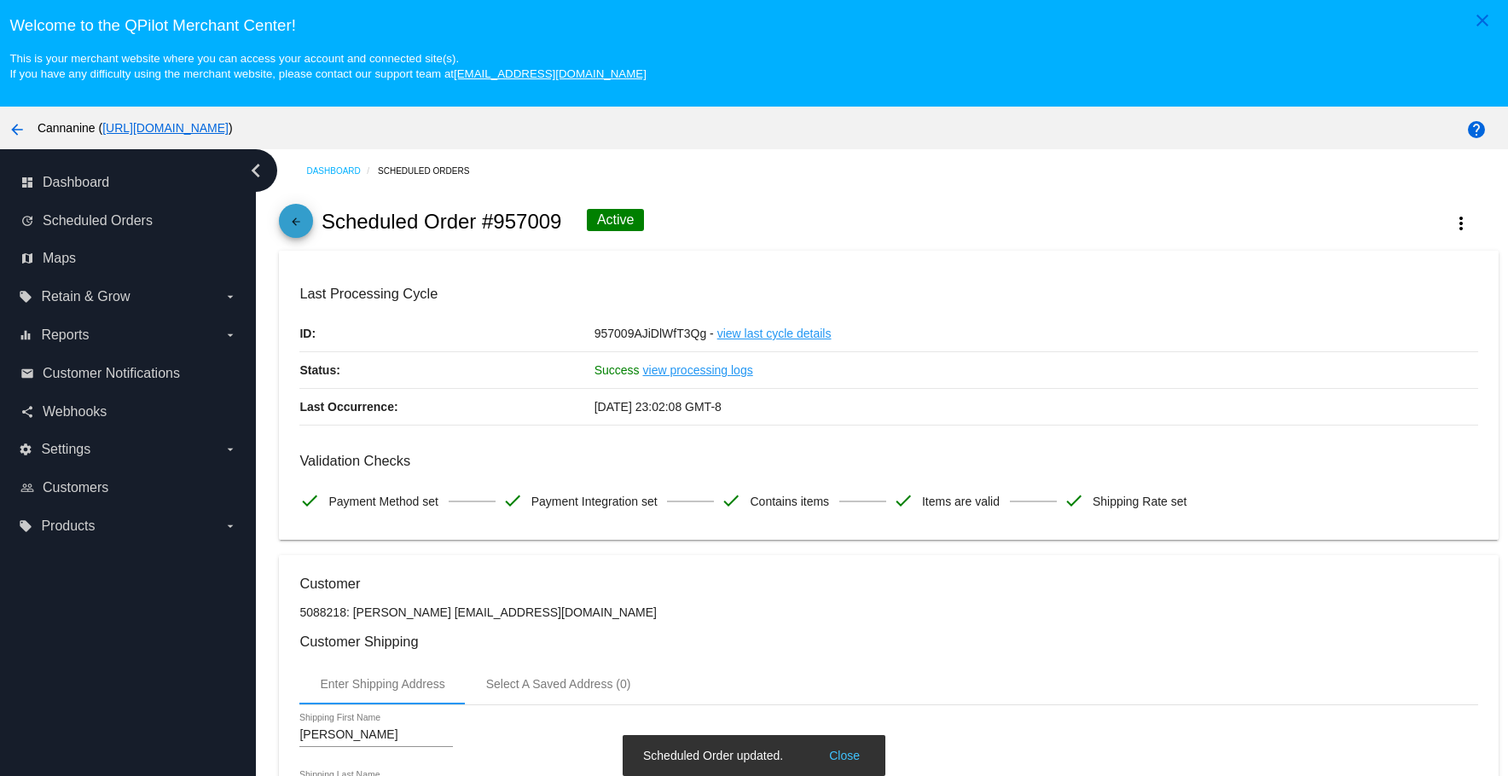
click at [289, 232] on mat-icon "arrow_back" at bounding box center [296, 226] width 20 height 20
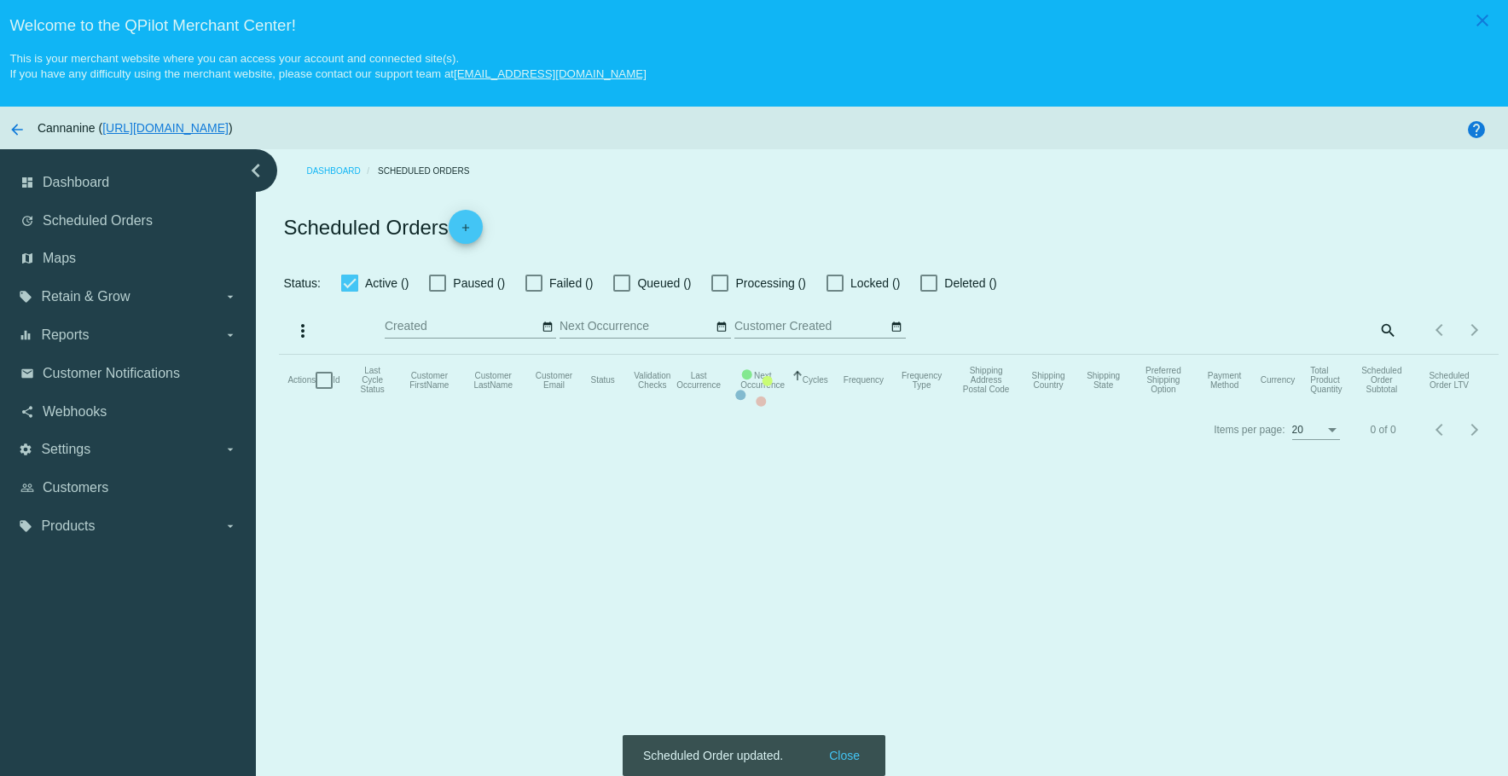
checkbox input "true"
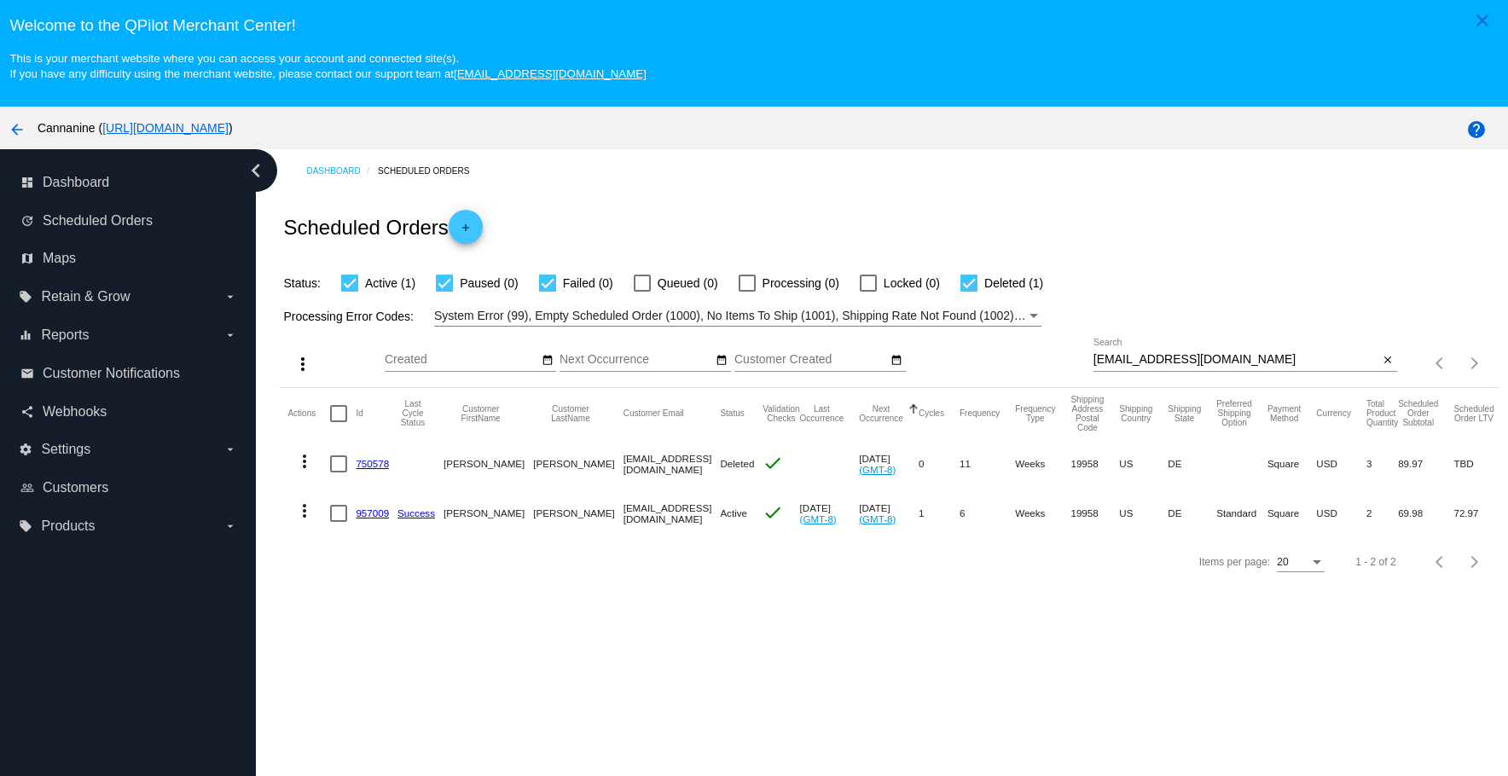
click at [1238, 362] on input "[EMAIL_ADDRESS][DOMAIN_NAME]" at bounding box center [1236, 360] width 286 height 14
paste input "[EMAIL_ADDRESS]"
type input "[EMAIL_ADDRESS][DOMAIN_NAME]"
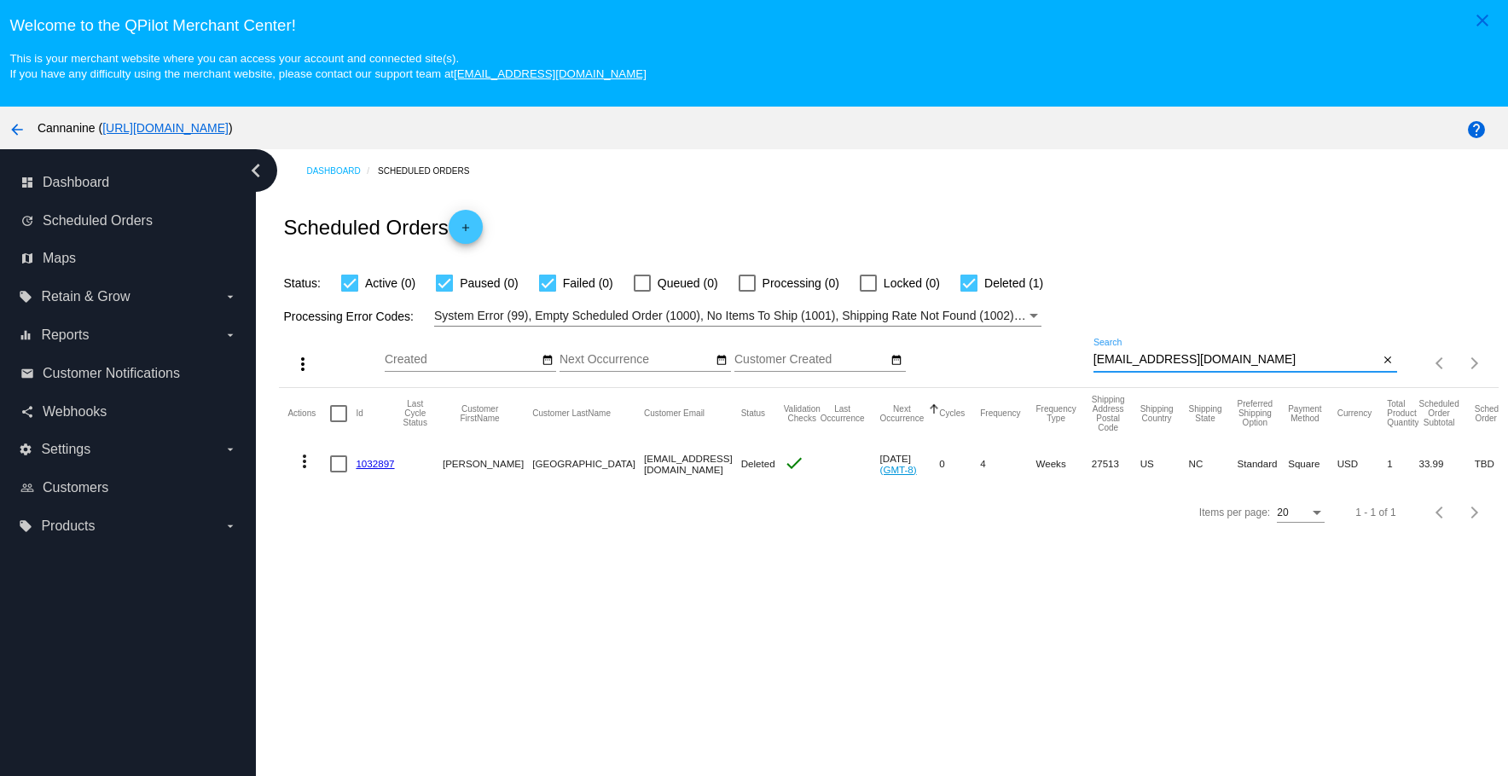
drag, startPoint x: 1374, startPoint y: 358, endPoint x: 1272, endPoint y: 151, distance: 231.2
click at [1382, 358] on mat-icon "close" at bounding box center [1388, 361] width 12 height 14
